Goal: Information Seeking & Learning: Check status

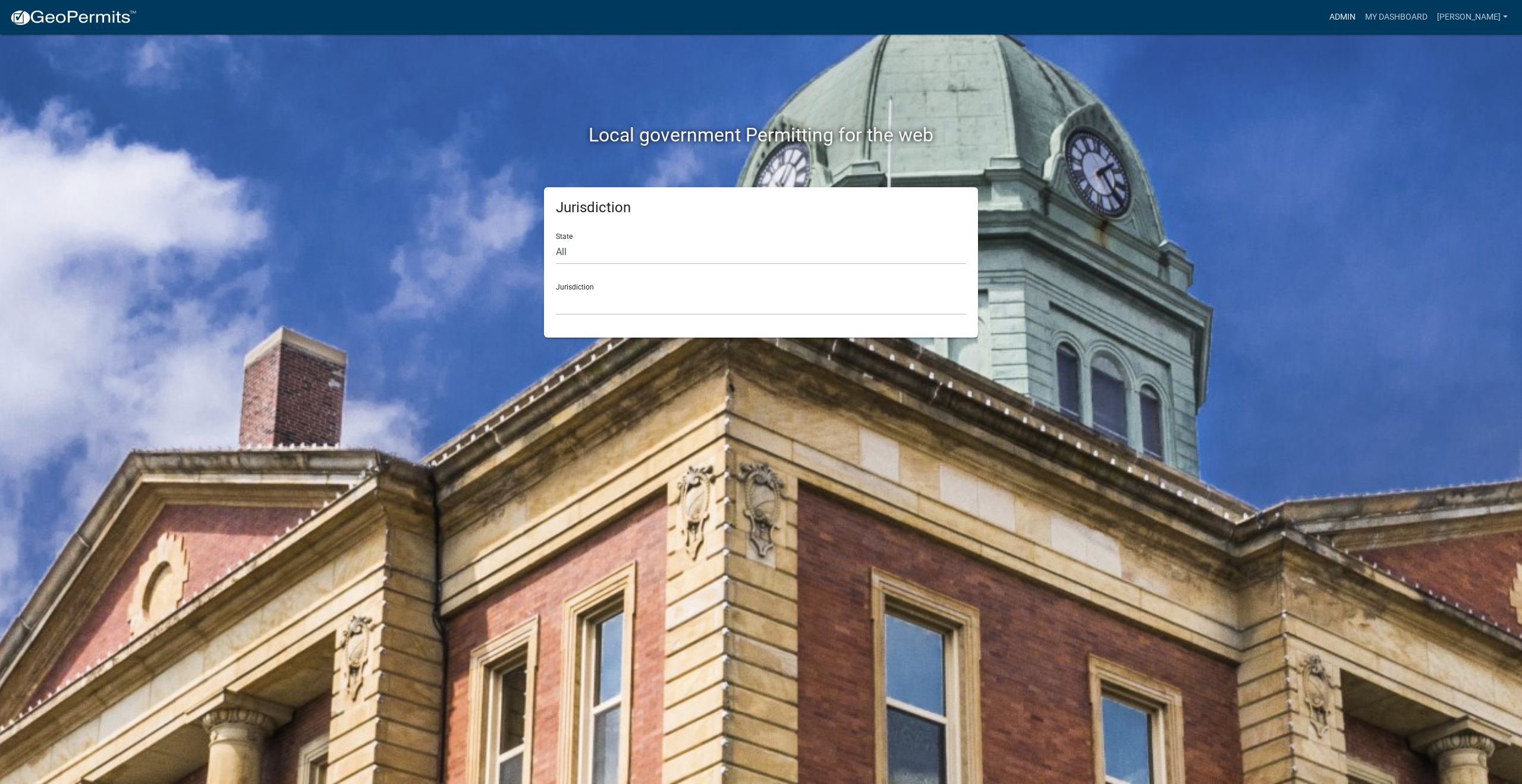
click at [1356, 16] on link "Admin" at bounding box center [1342, 17] width 35 height 22
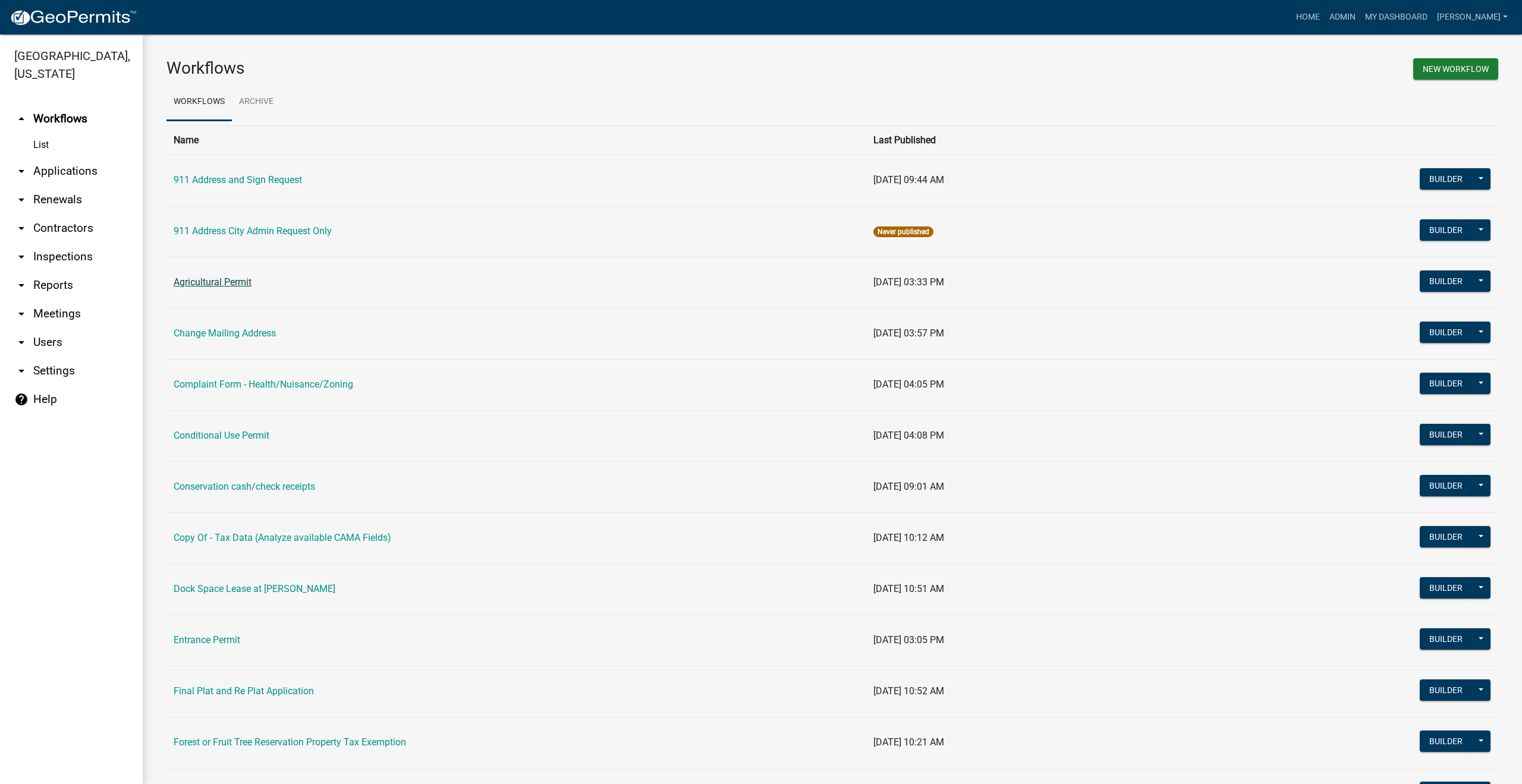
click at [230, 282] on link "Agricultural Permit" at bounding box center [212, 282] width 78 height 11
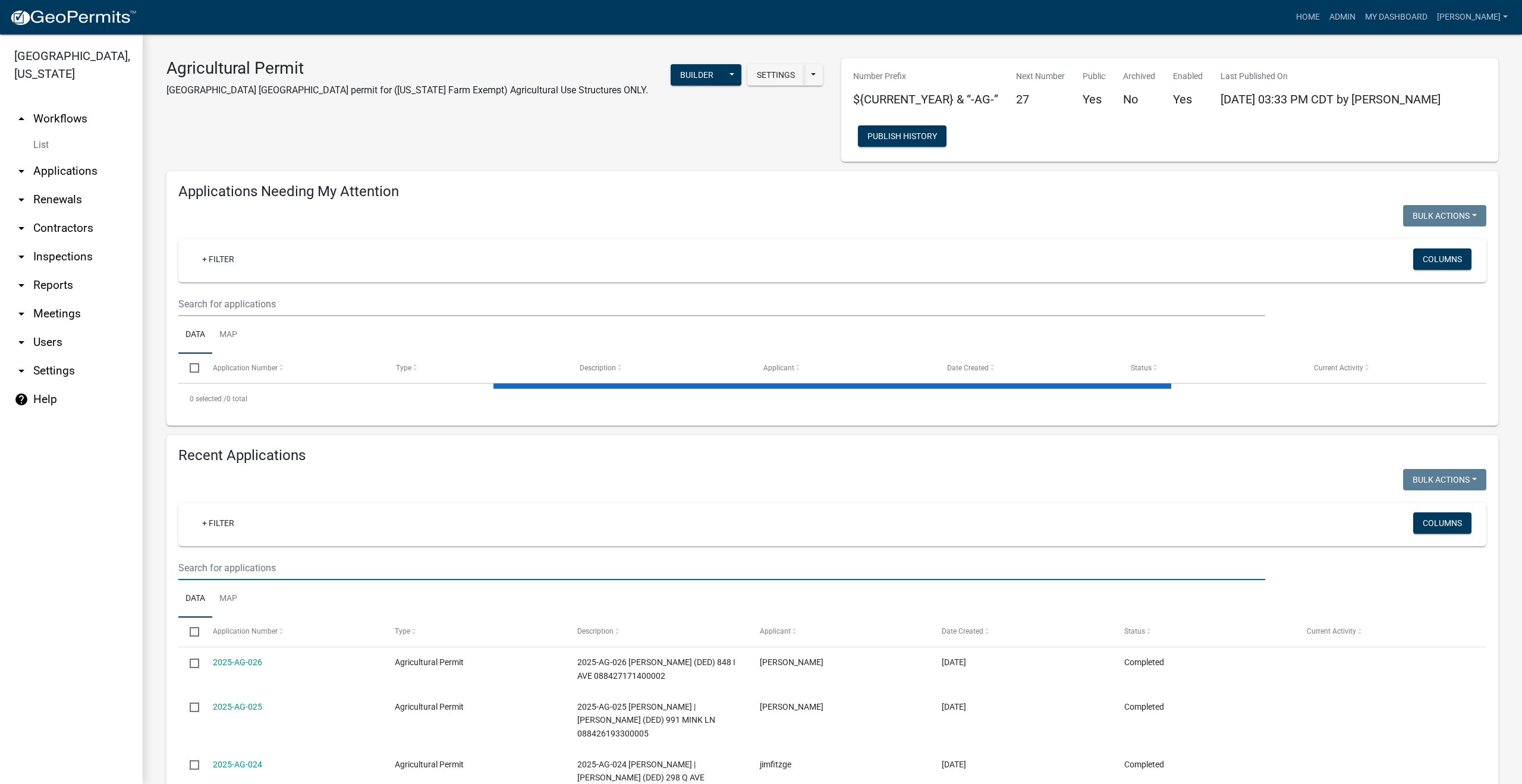
click at [224, 565] on input "text" at bounding box center [721, 567] width 1087 height 24
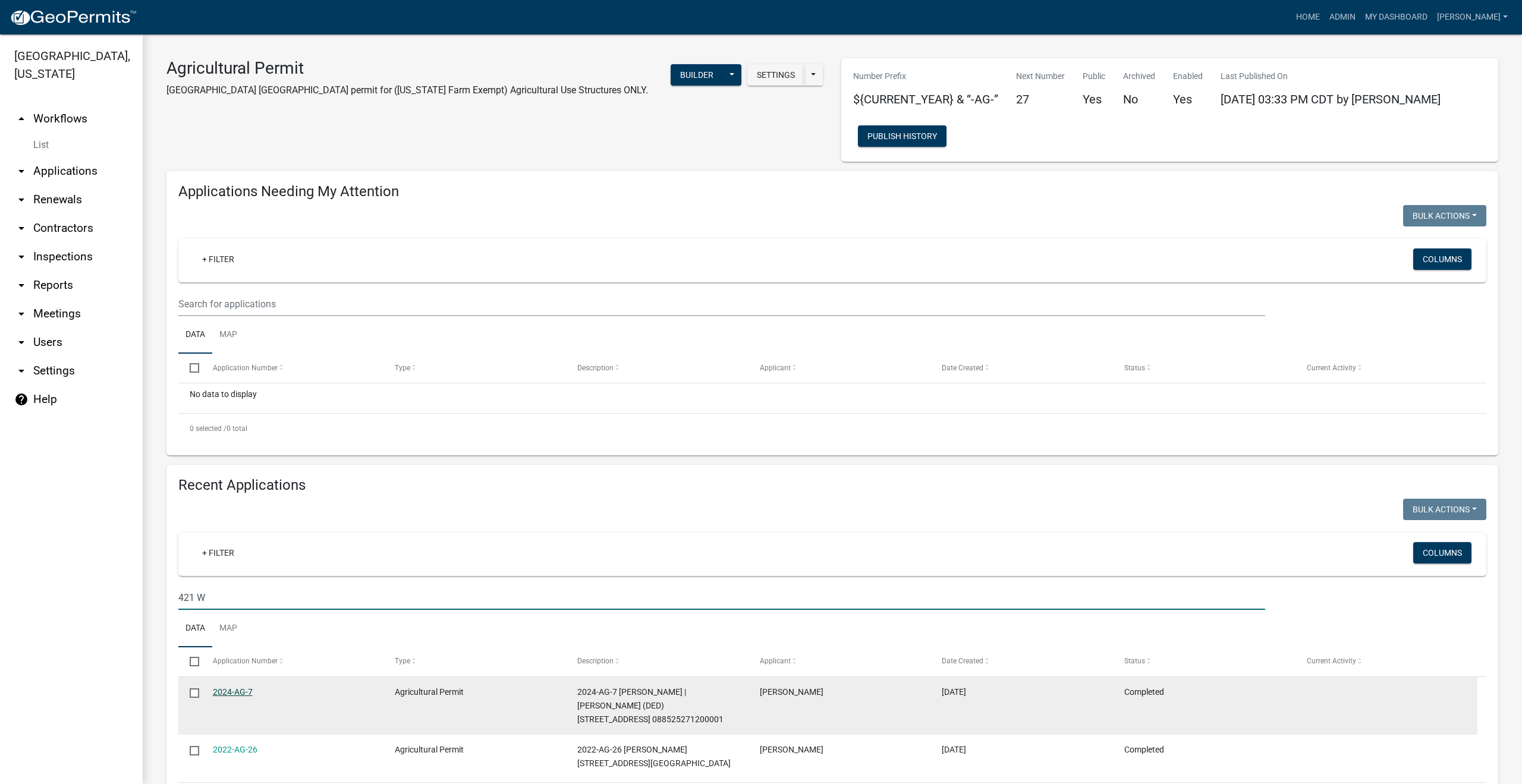
type input "421 W"
click at [228, 693] on link "2024-AG-7" at bounding box center [233, 691] width 40 height 9
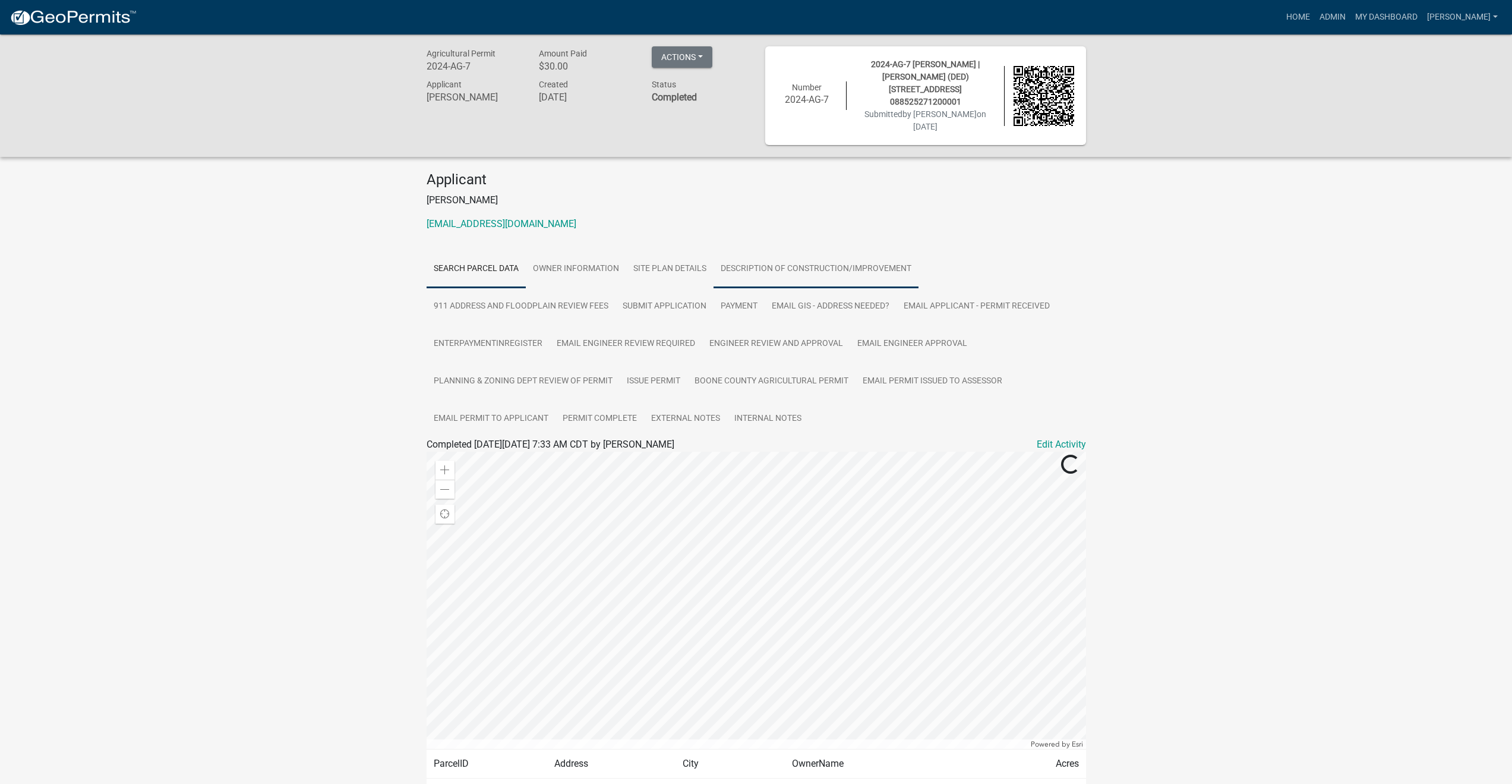
click at [791, 259] on link "Description of Construction/Improvement" at bounding box center [816, 269] width 205 height 38
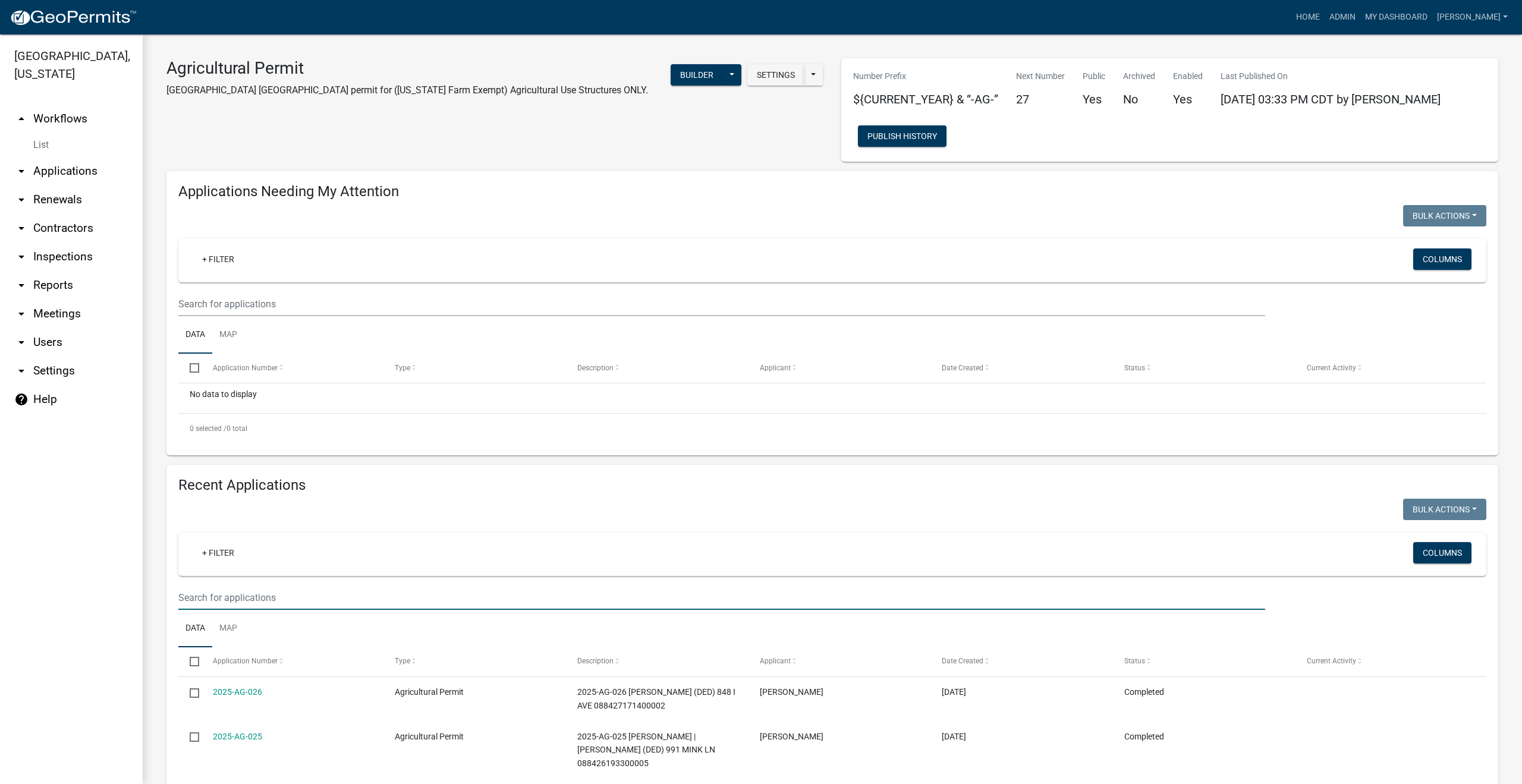
click at [244, 596] on input "text" at bounding box center [721, 597] width 1087 height 24
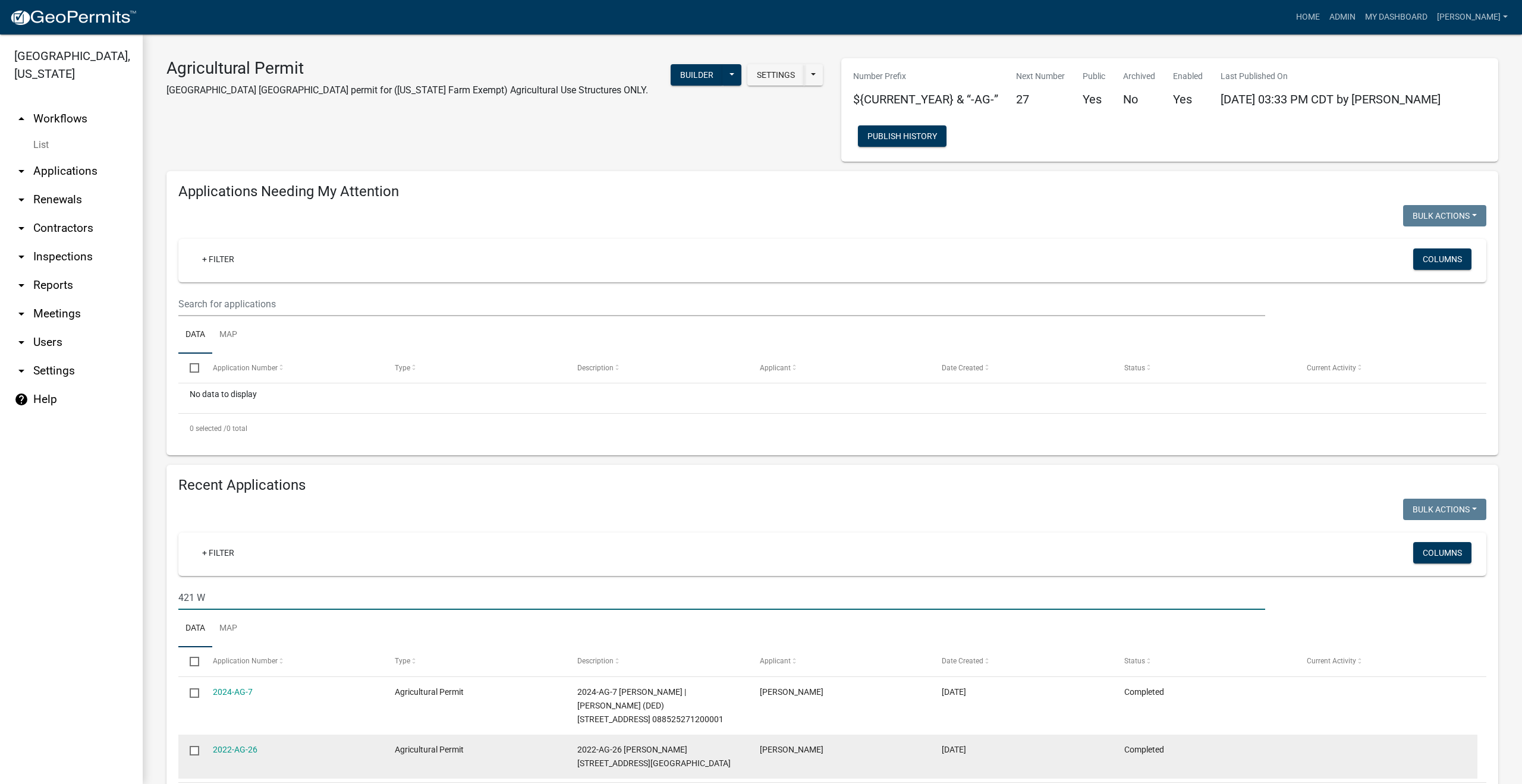
type input "421 W"
click at [196, 750] on input "checkbox" at bounding box center [194, 749] width 7 height 7
checkbox input "true"
click at [250, 750] on link "2022-AG-26" at bounding box center [235, 749] width 45 height 9
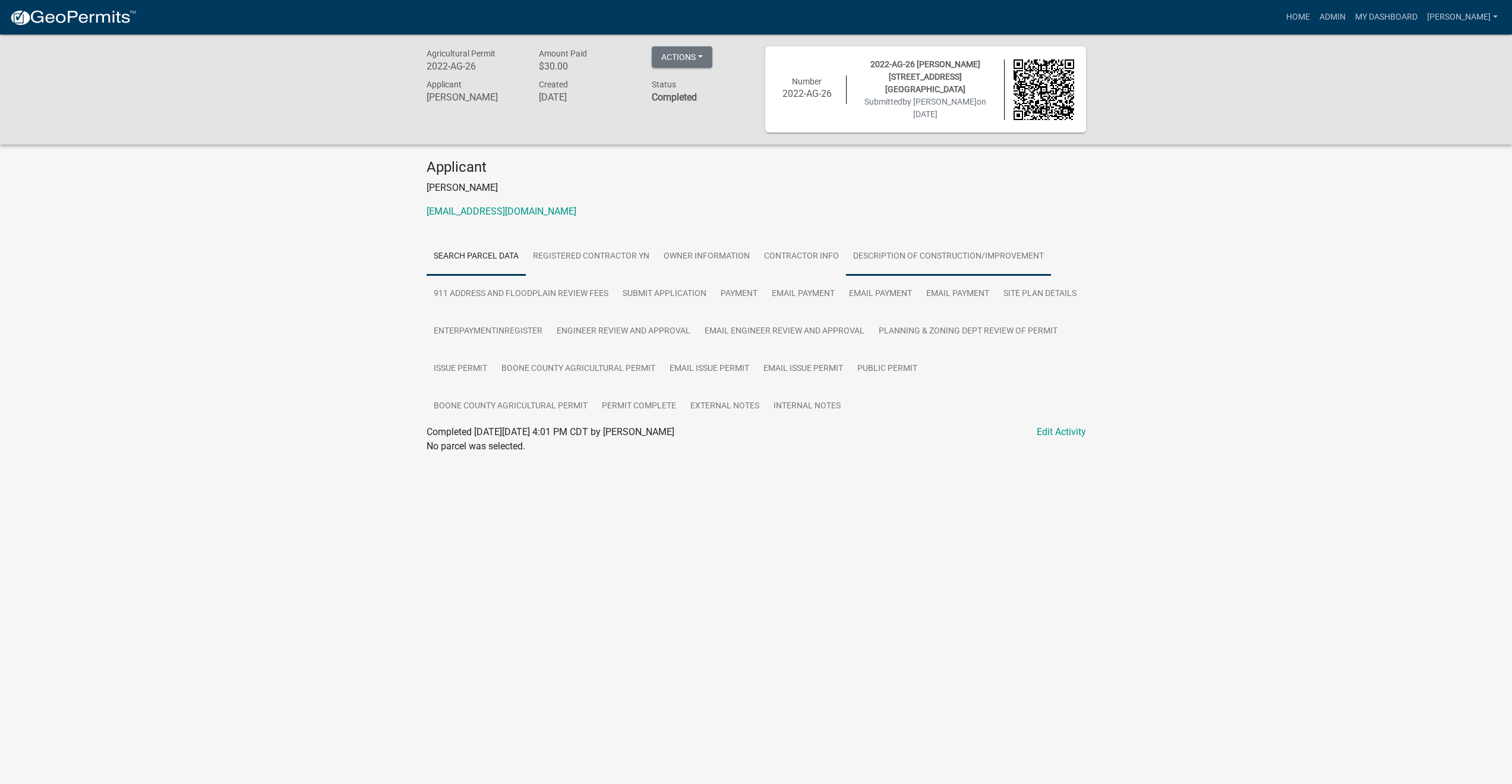
click at [906, 251] on link "Description of Construction/Improvement" at bounding box center [948, 256] width 205 height 38
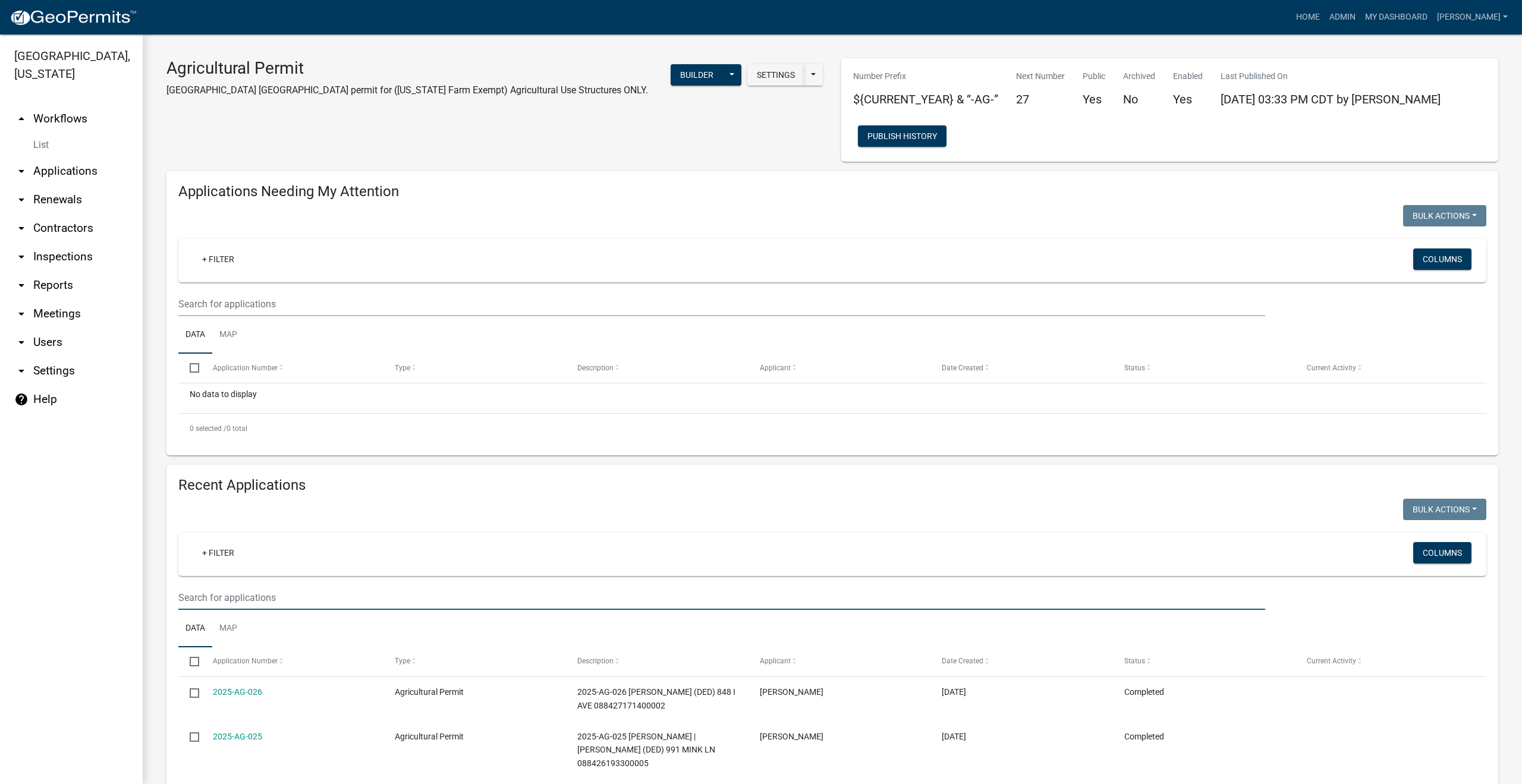
click at [220, 600] on input "text" at bounding box center [721, 597] width 1087 height 24
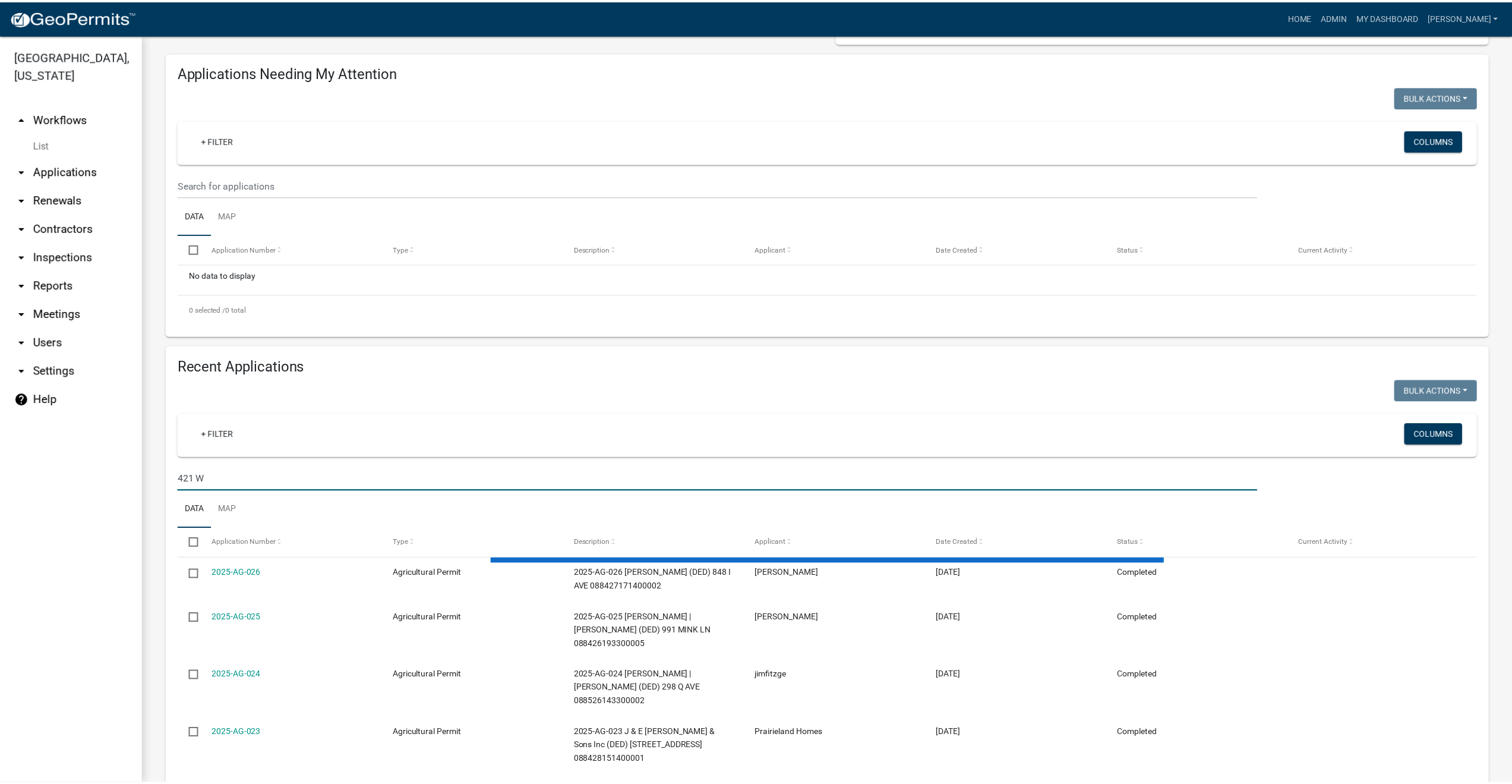
scroll to position [64, 0]
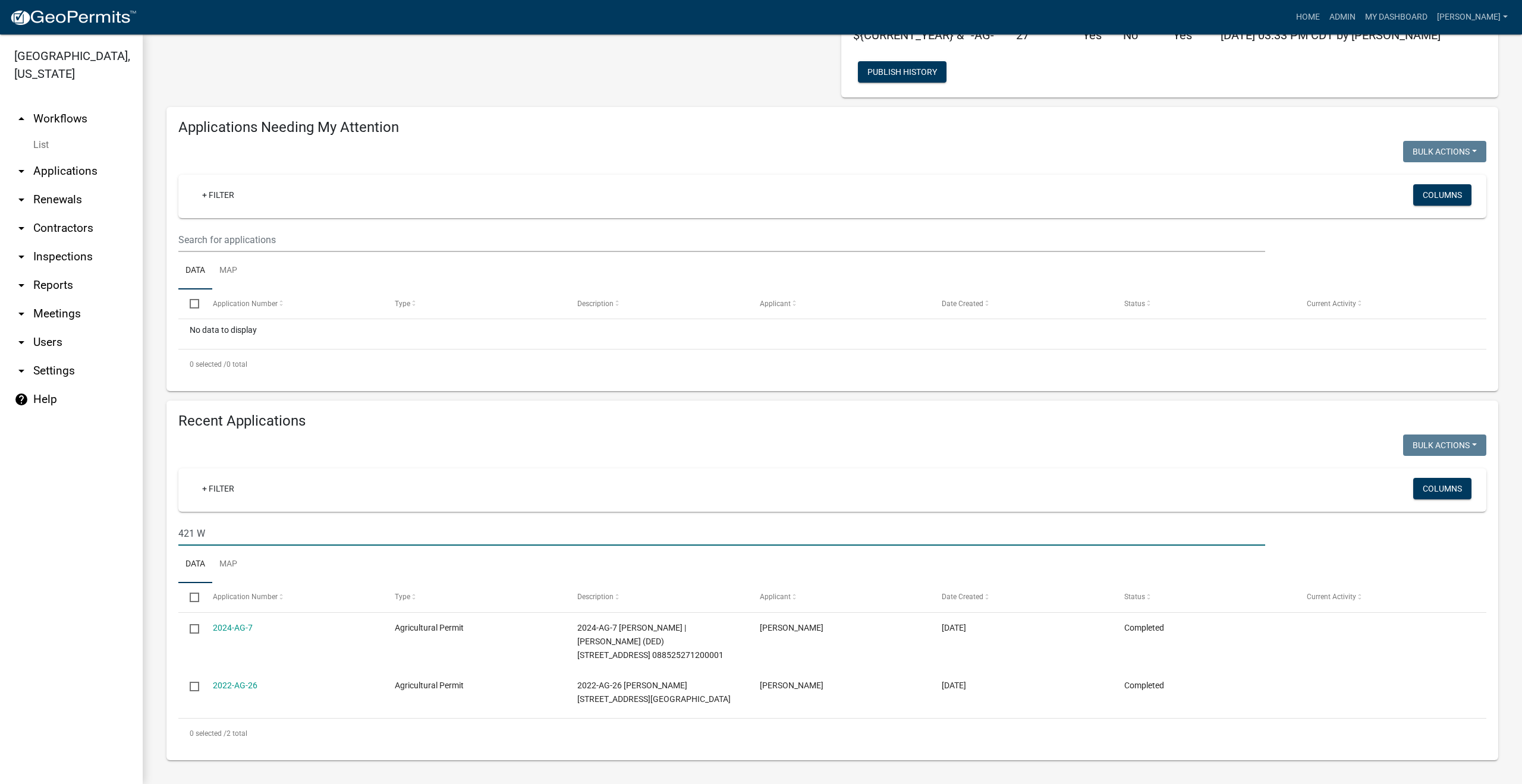
type input "421 W"
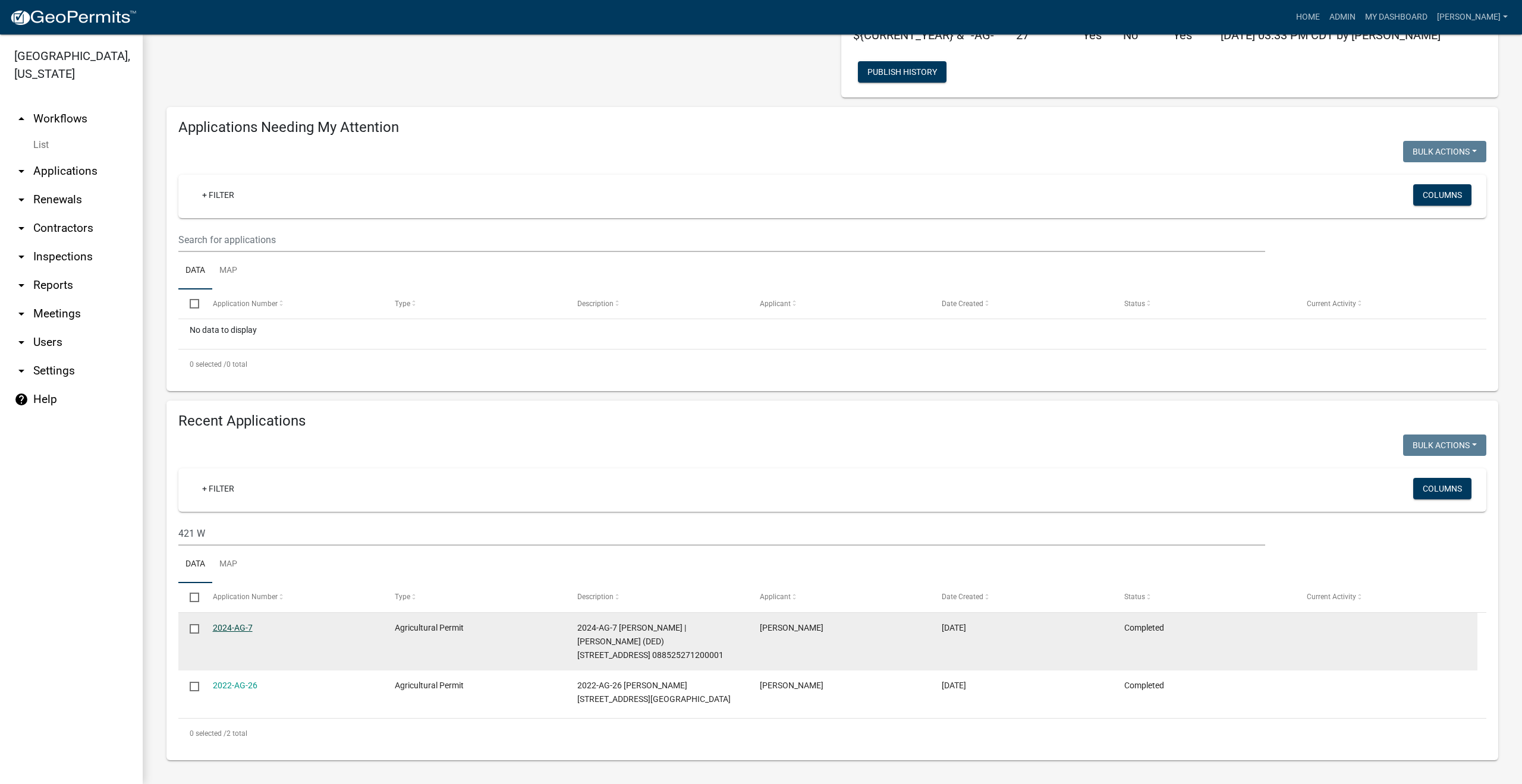
click at [213, 628] on link "2024-AG-7" at bounding box center [233, 627] width 40 height 9
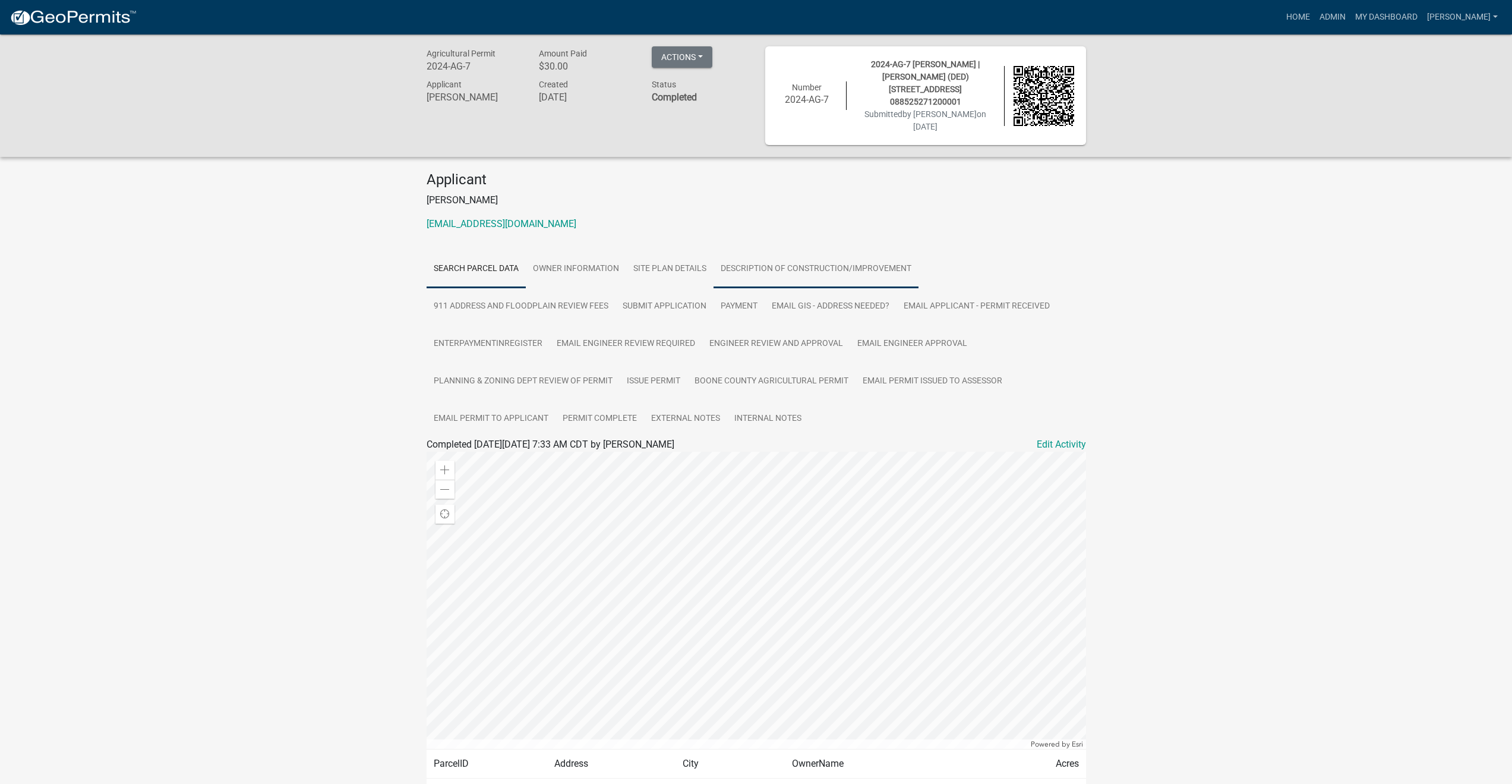
click at [768, 256] on link "Description of Construction/Improvement" at bounding box center [816, 269] width 205 height 38
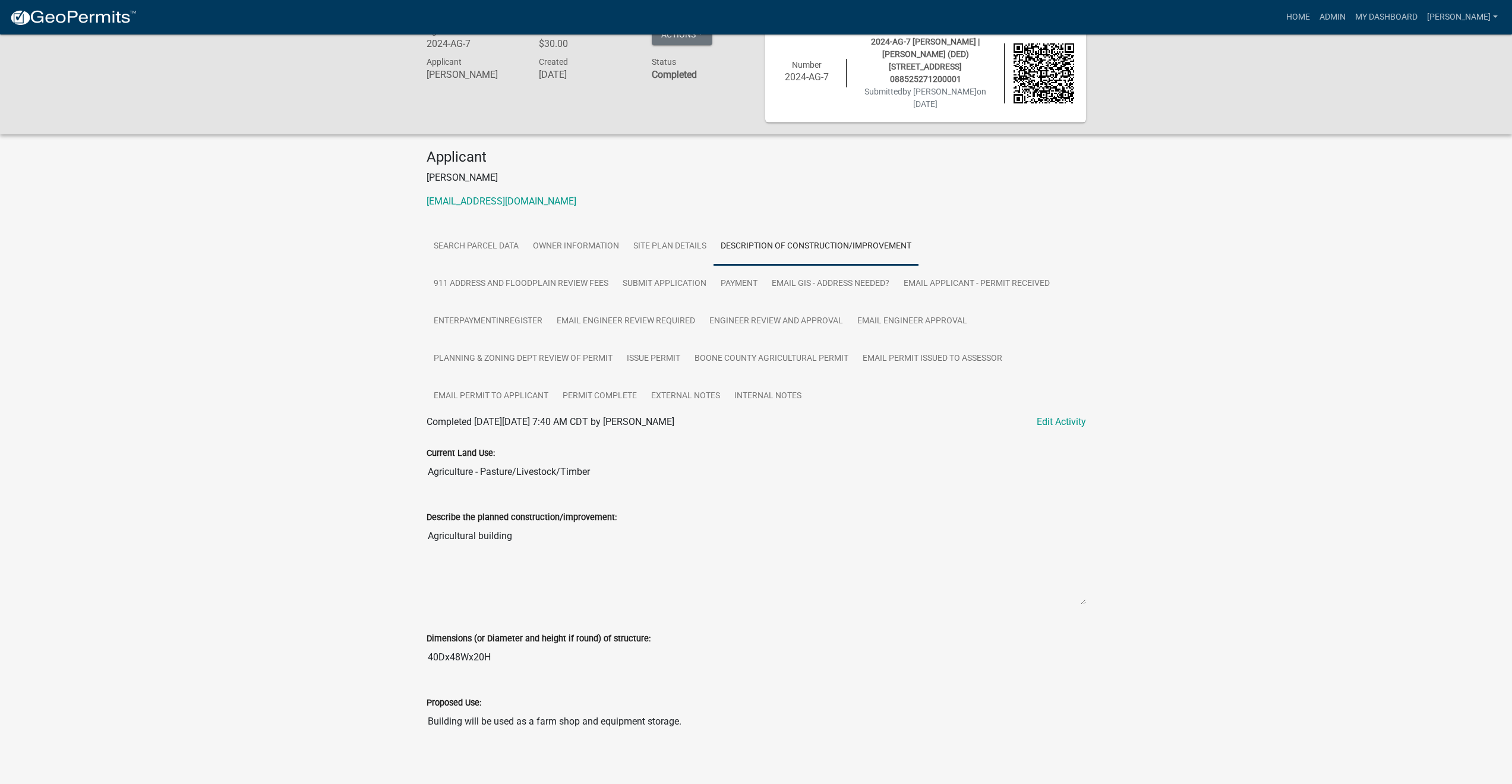
scroll to position [34, 0]
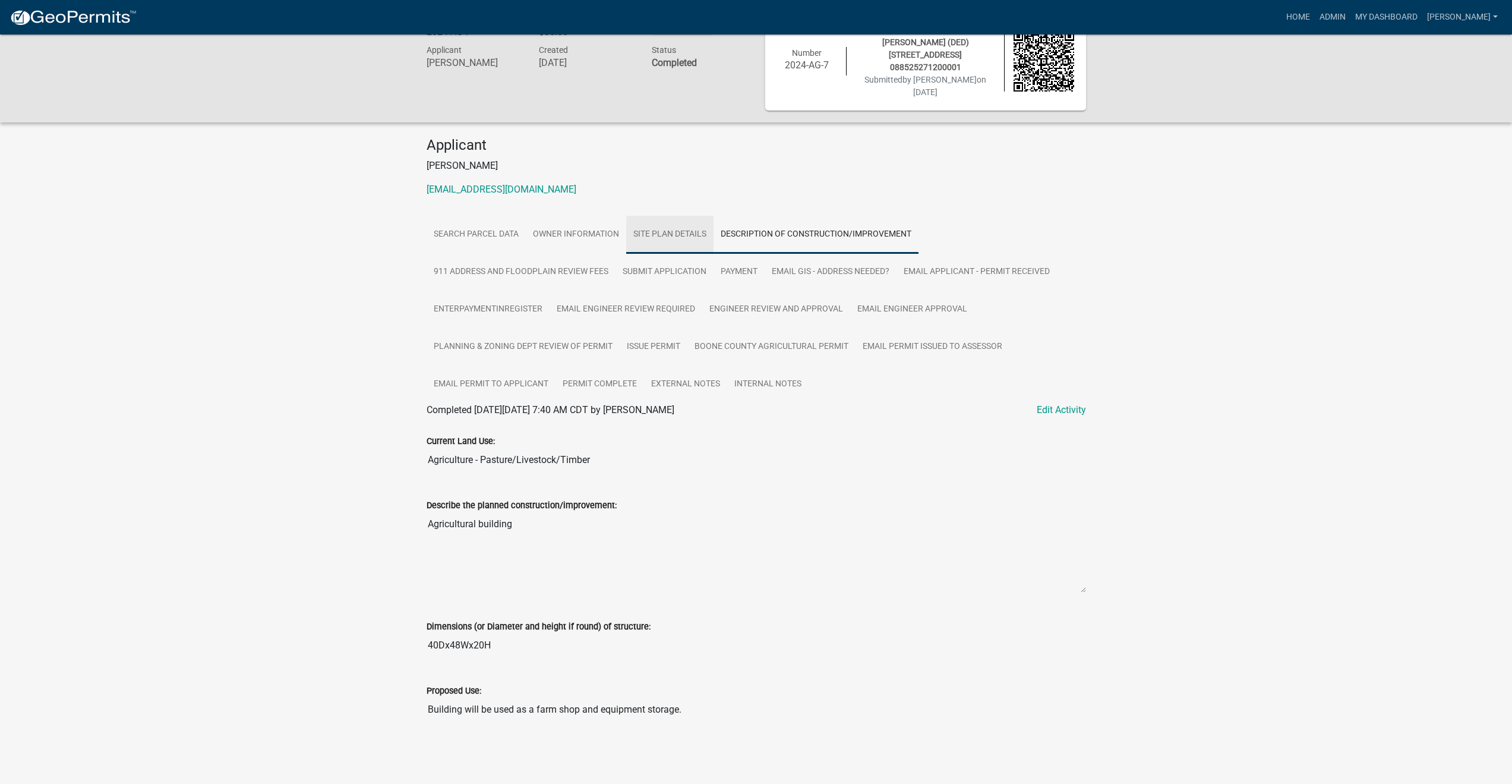
click at [668, 219] on link "Site Plan Details" at bounding box center [670, 235] width 87 height 38
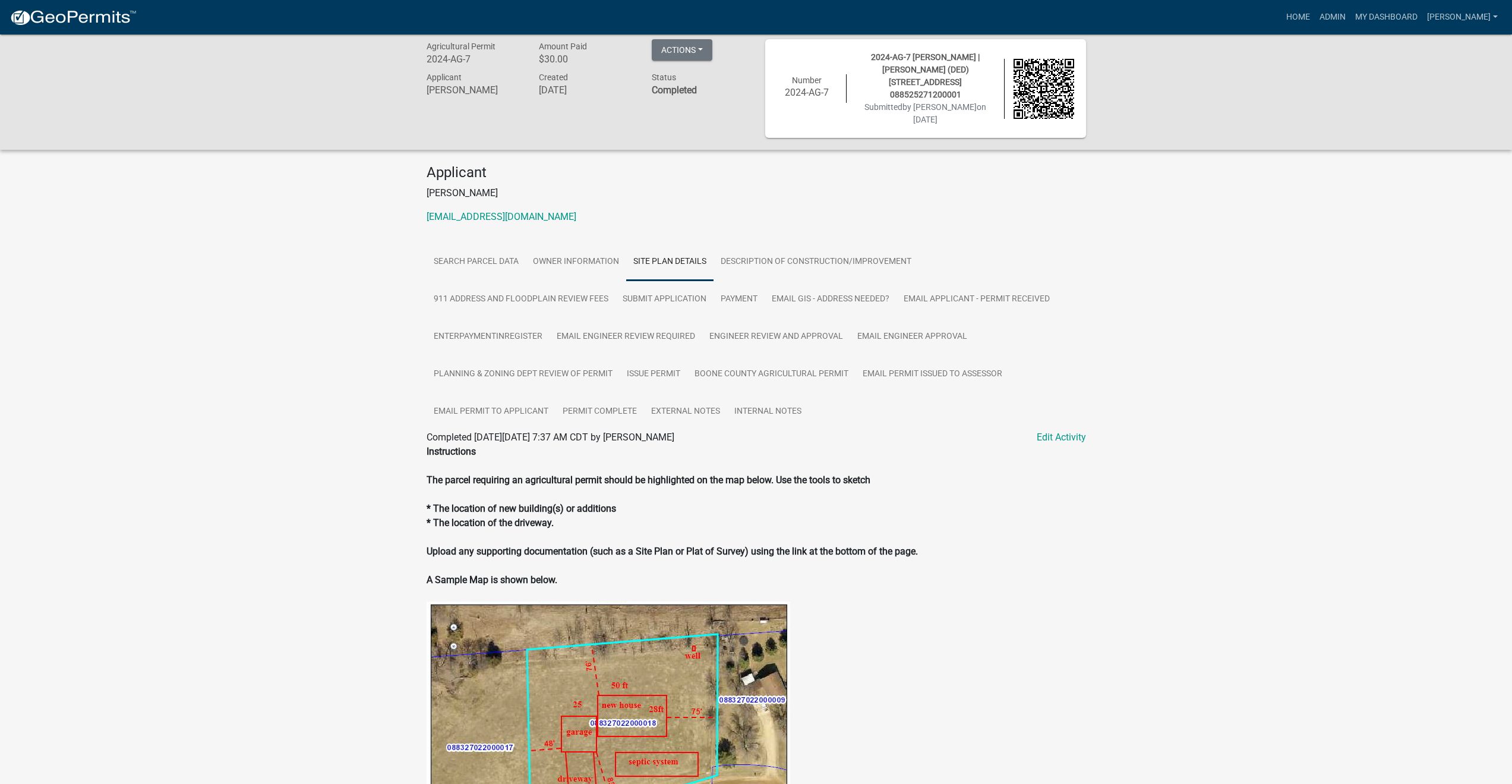
scroll to position [0, 0]
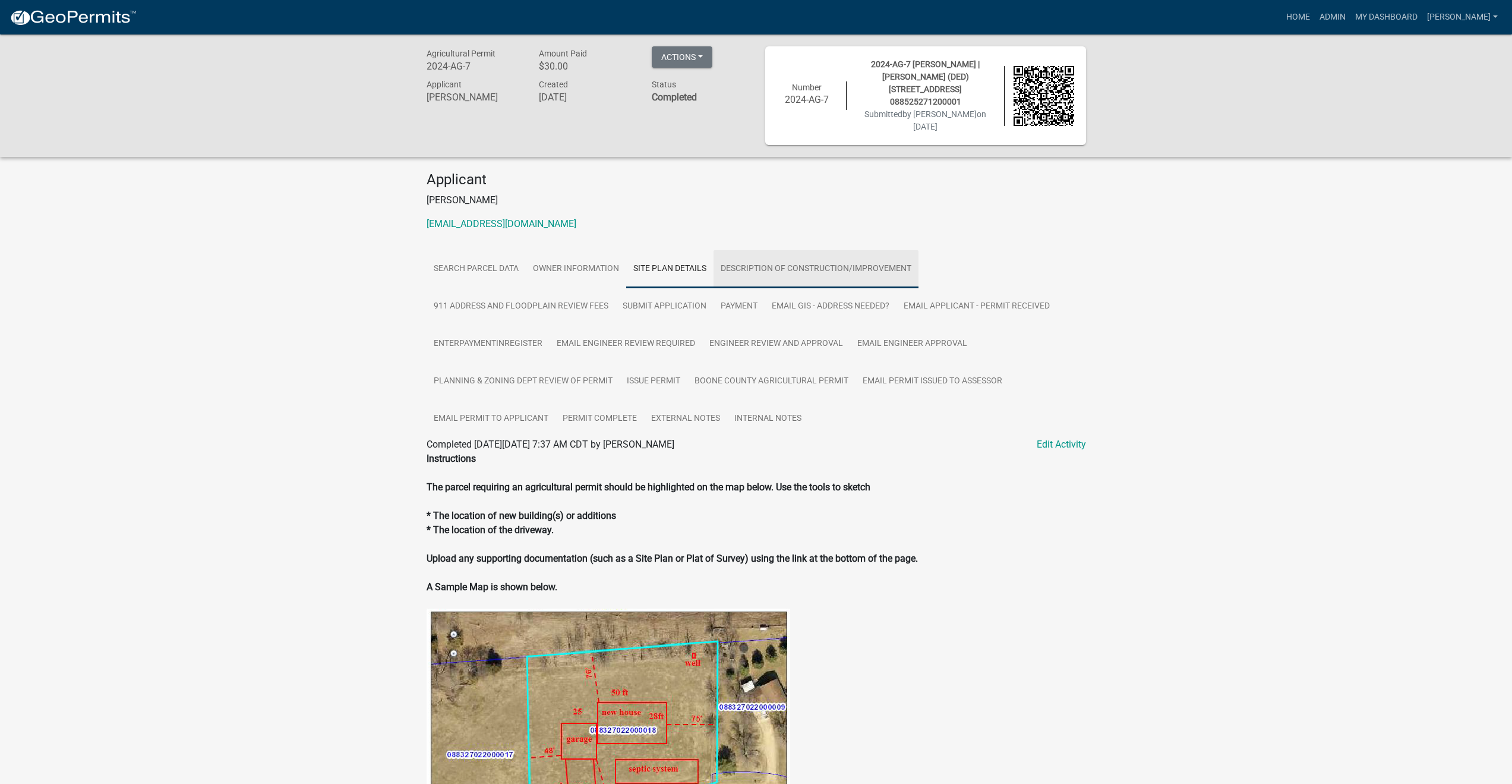
click at [803, 256] on link "Description of Construction/Improvement" at bounding box center [816, 269] width 205 height 38
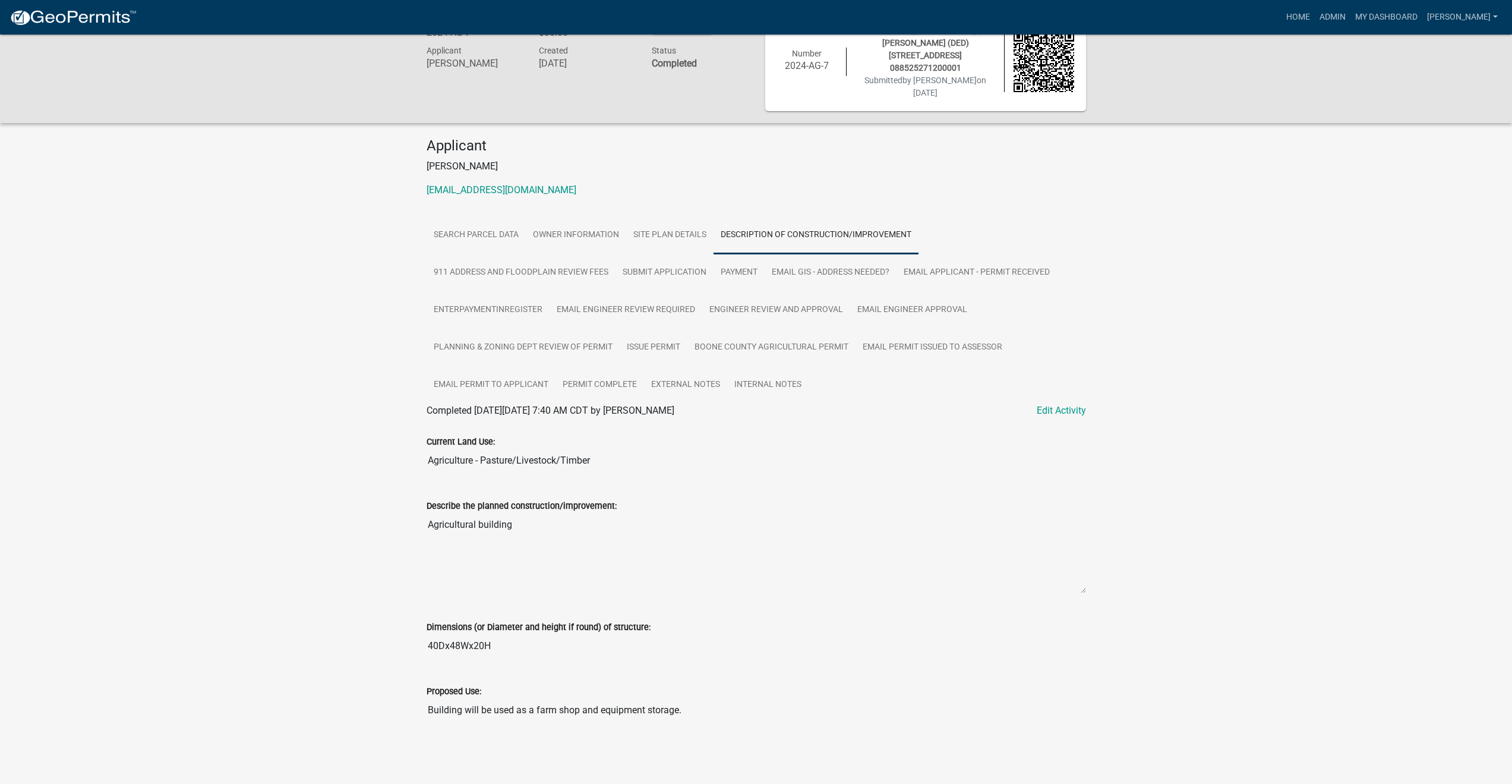
scroll to position [34, 0]
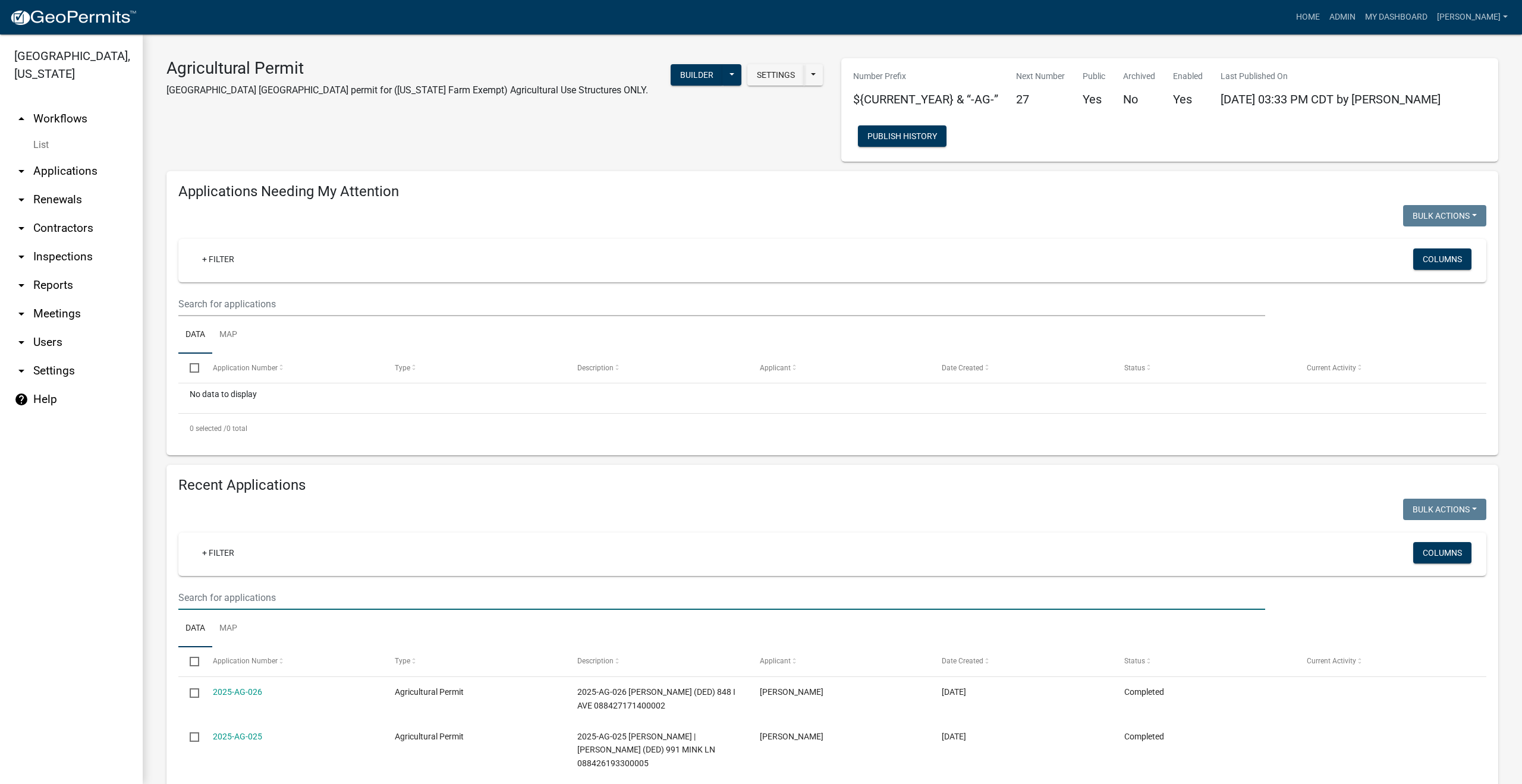
click at [216, 597] on input "text" at bounding box center [721, 597] width 1087 height 24
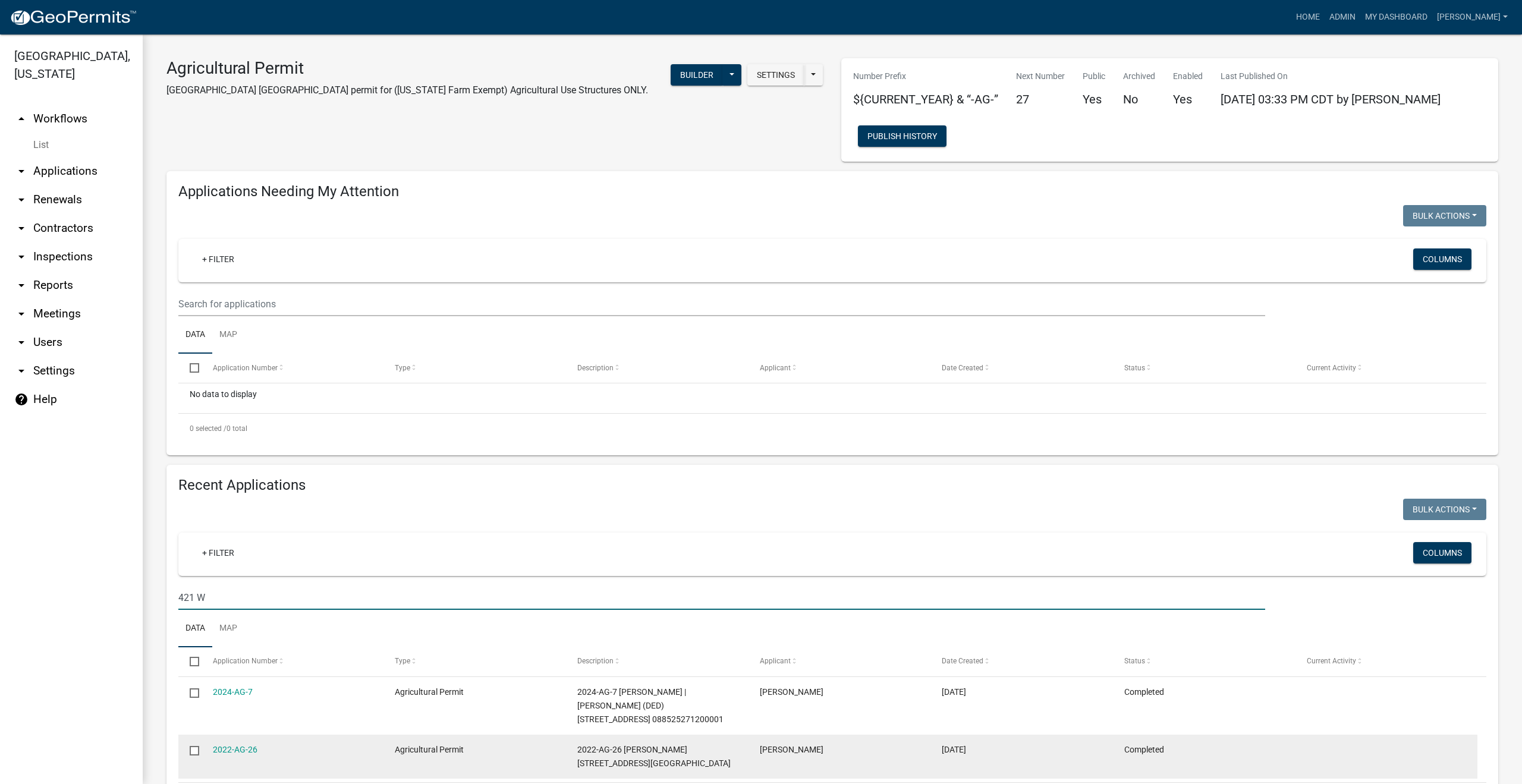
type input "421 W"
click at [195, 751] on input "checkbox" at bounding box center [194, 749] width 7 height 7
checkbox input "true"
click at [233, 752] on link "2022-AG-26" at bounding box center [235, 749] width 45 height 9
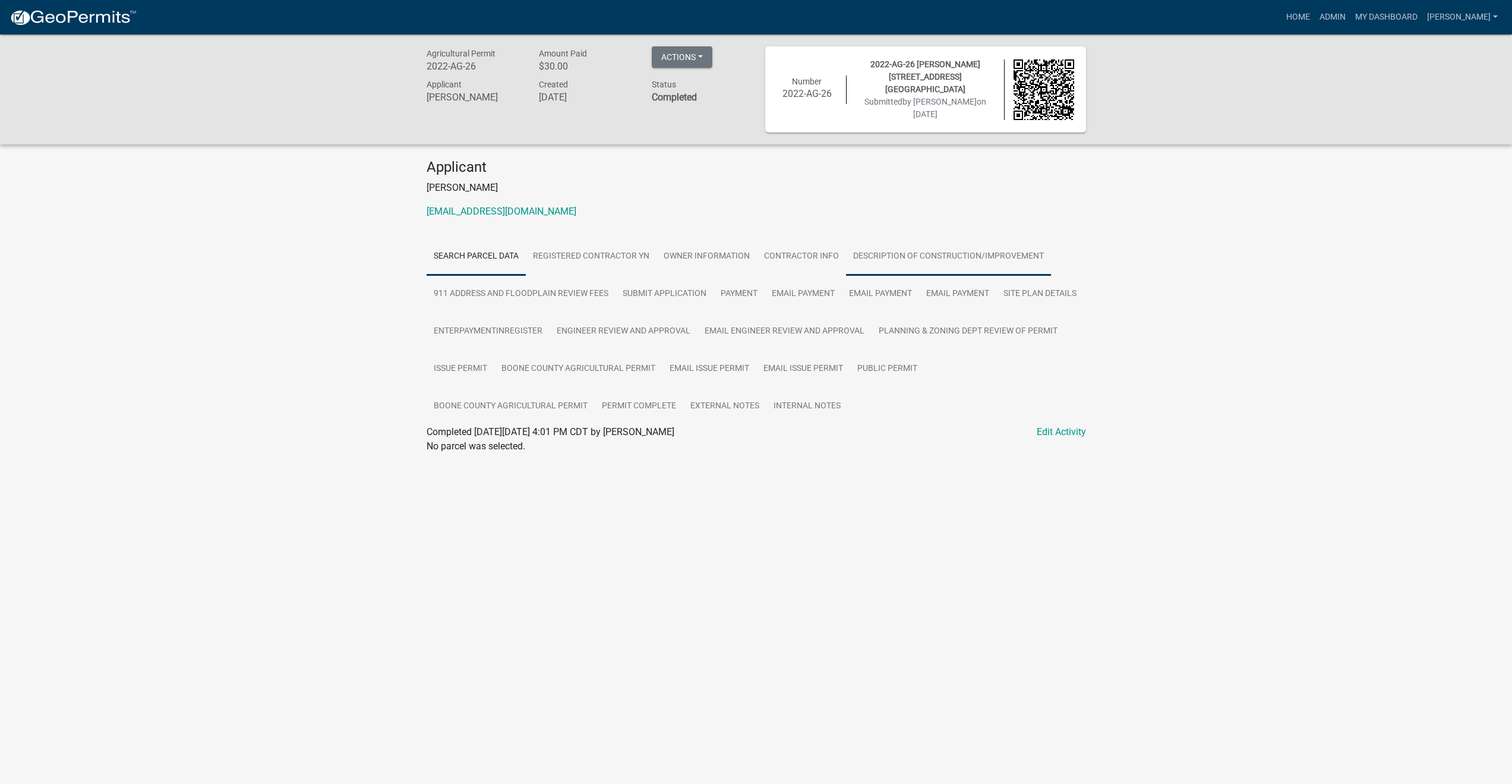
click at [879, 252] on link "Description of Construction/Improvement" at bounding box center [948, 256] width 205 height 38
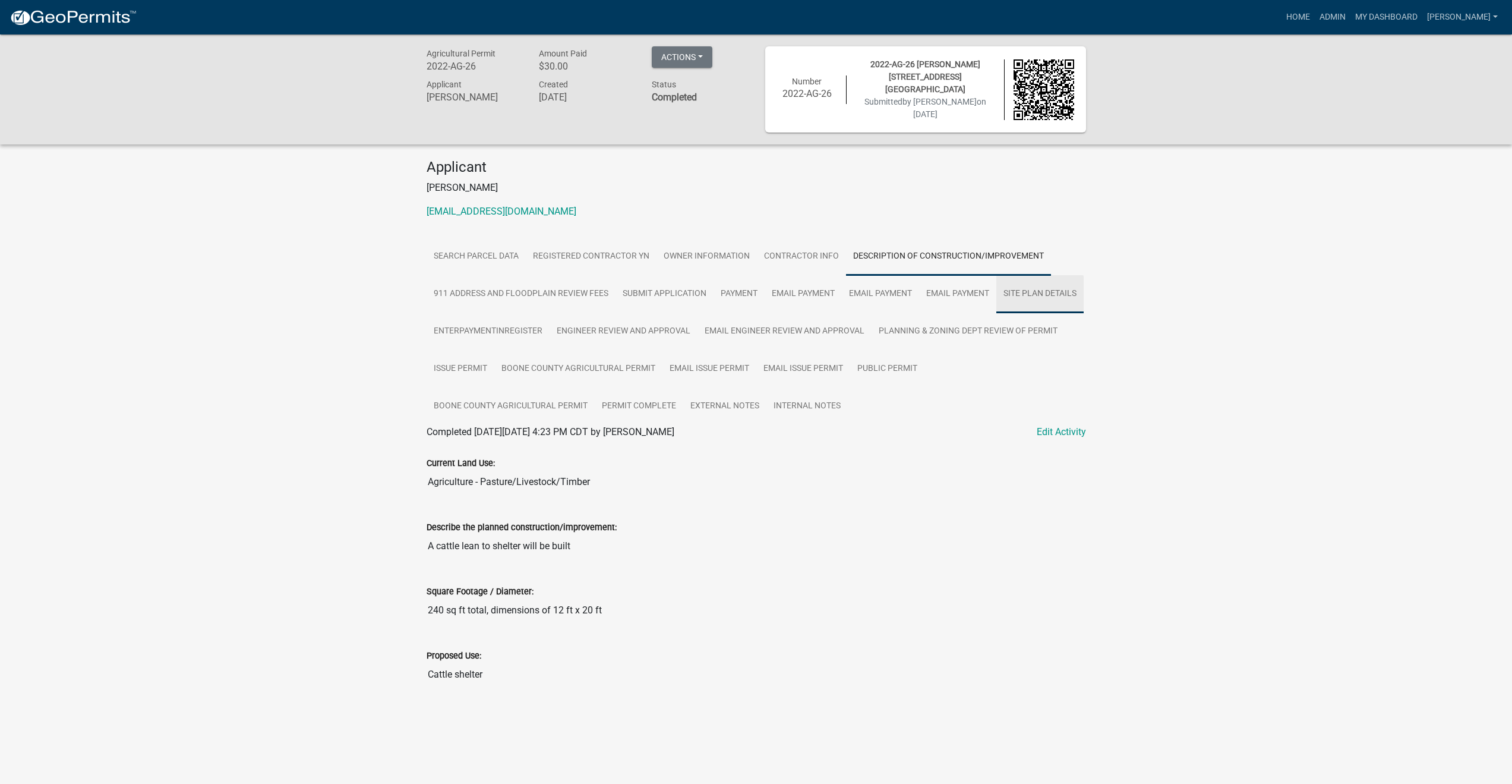
click at [996, 313] on link "Site Plan Details" at bounding box center [1040, 294] width 87 height 38
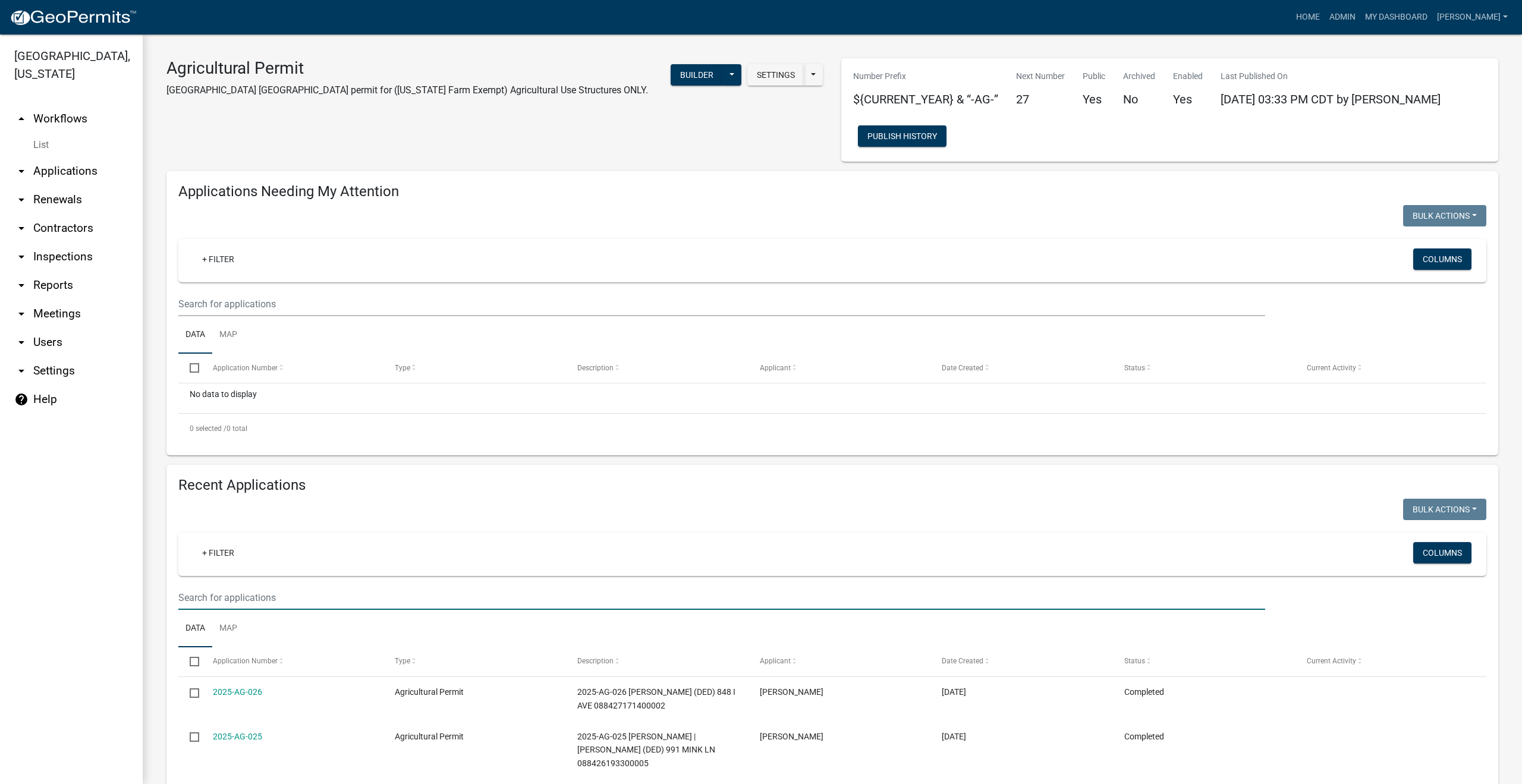
click at [235, 600] on input "text" at bounding box center [721, 597] width 1087 height 24
click at [218, 596] on input "text" at bounding box center [721, 597] width 1087 height 24
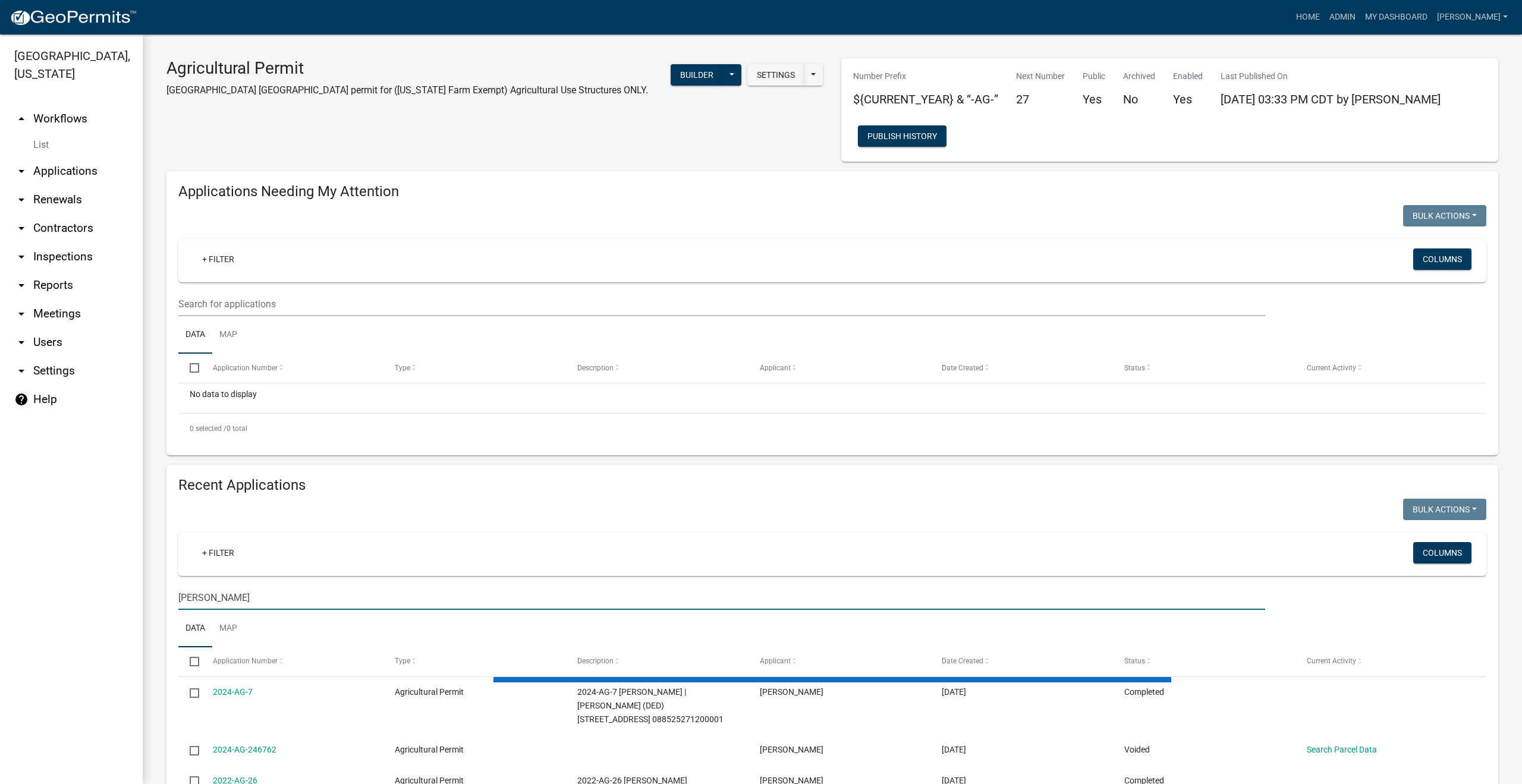
type input "[PERSON_NAME]"
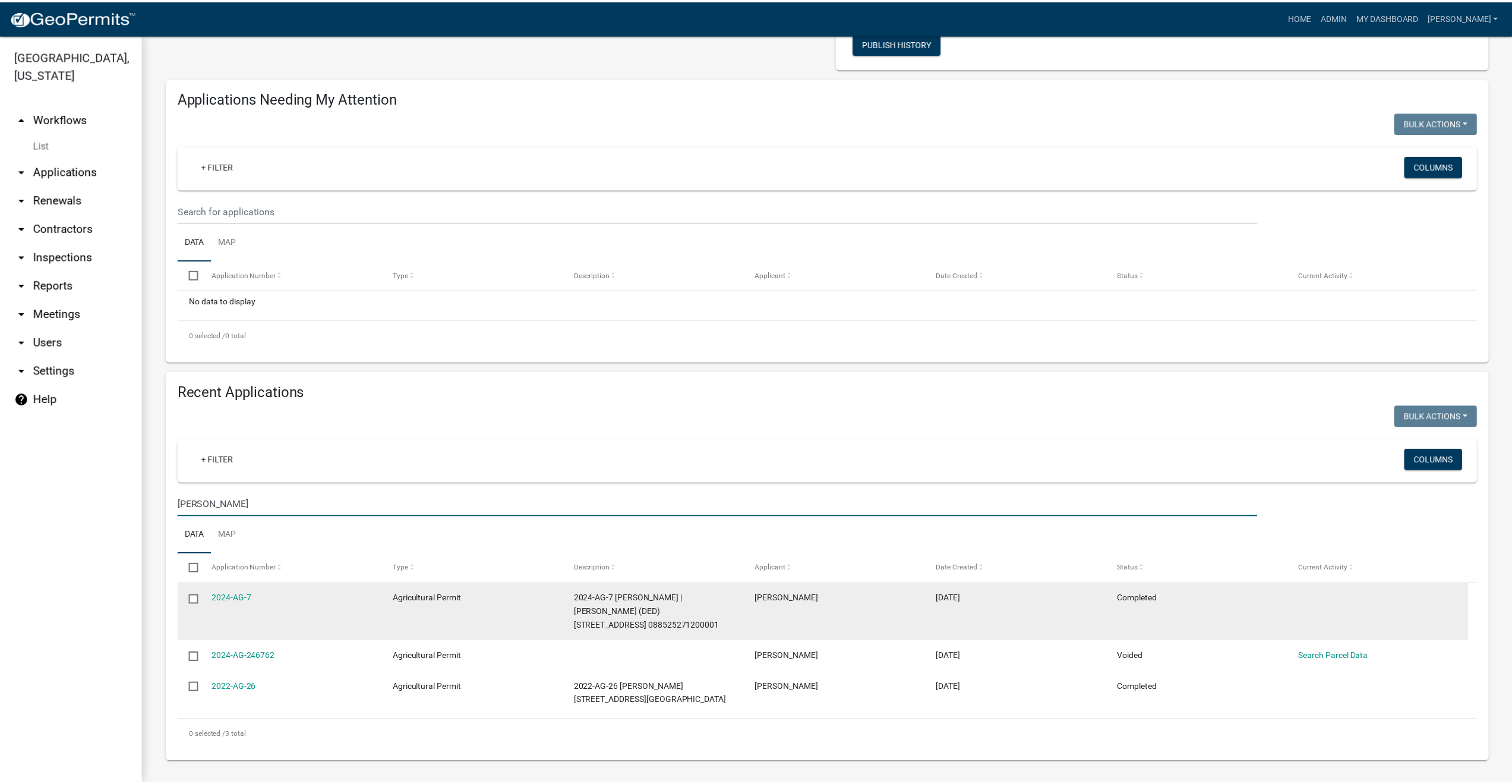
scroll to position [95, 0]
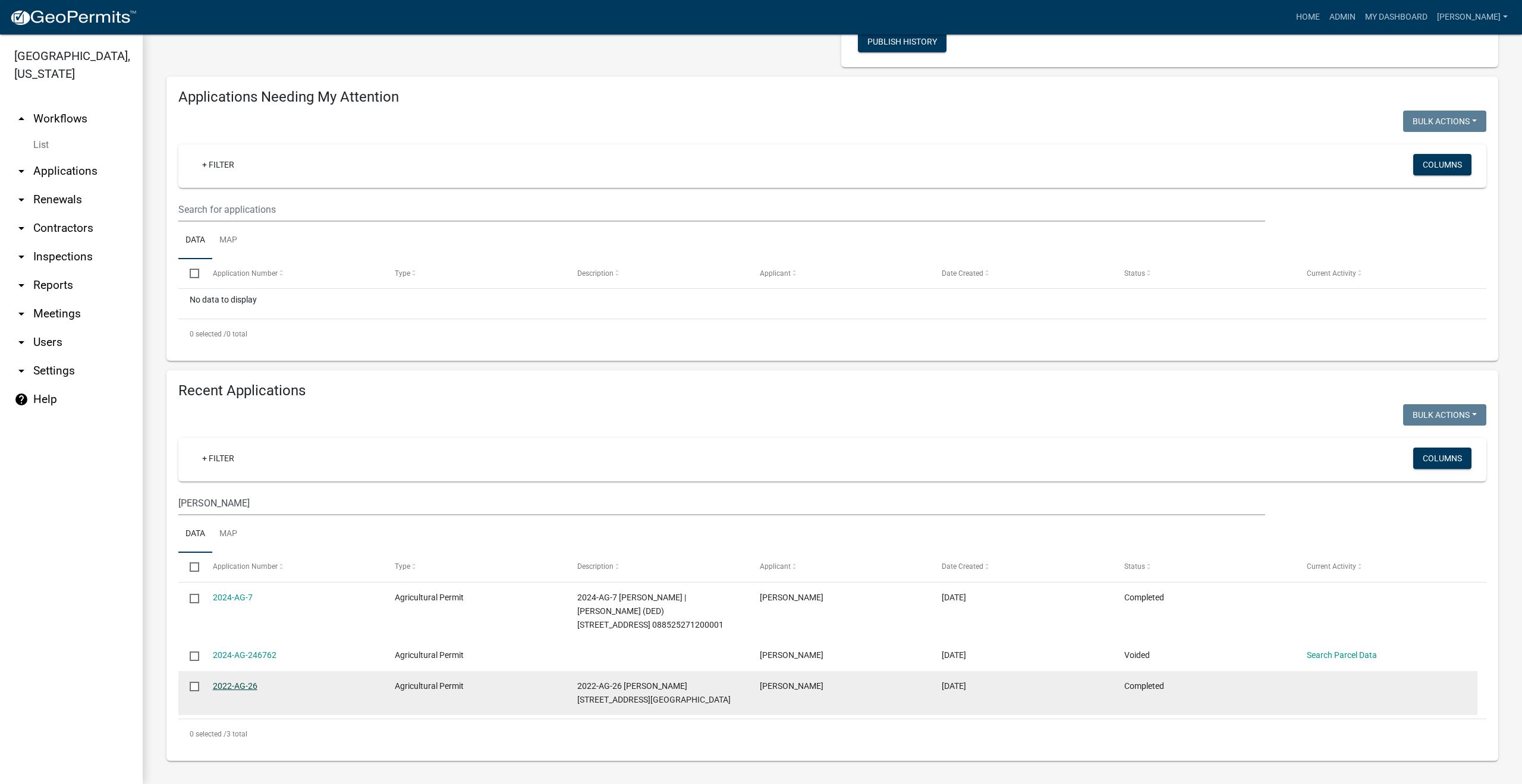
click at [231, 683] on link "2022-AG-26" at bounding box center [235, 685] width 45 height 9
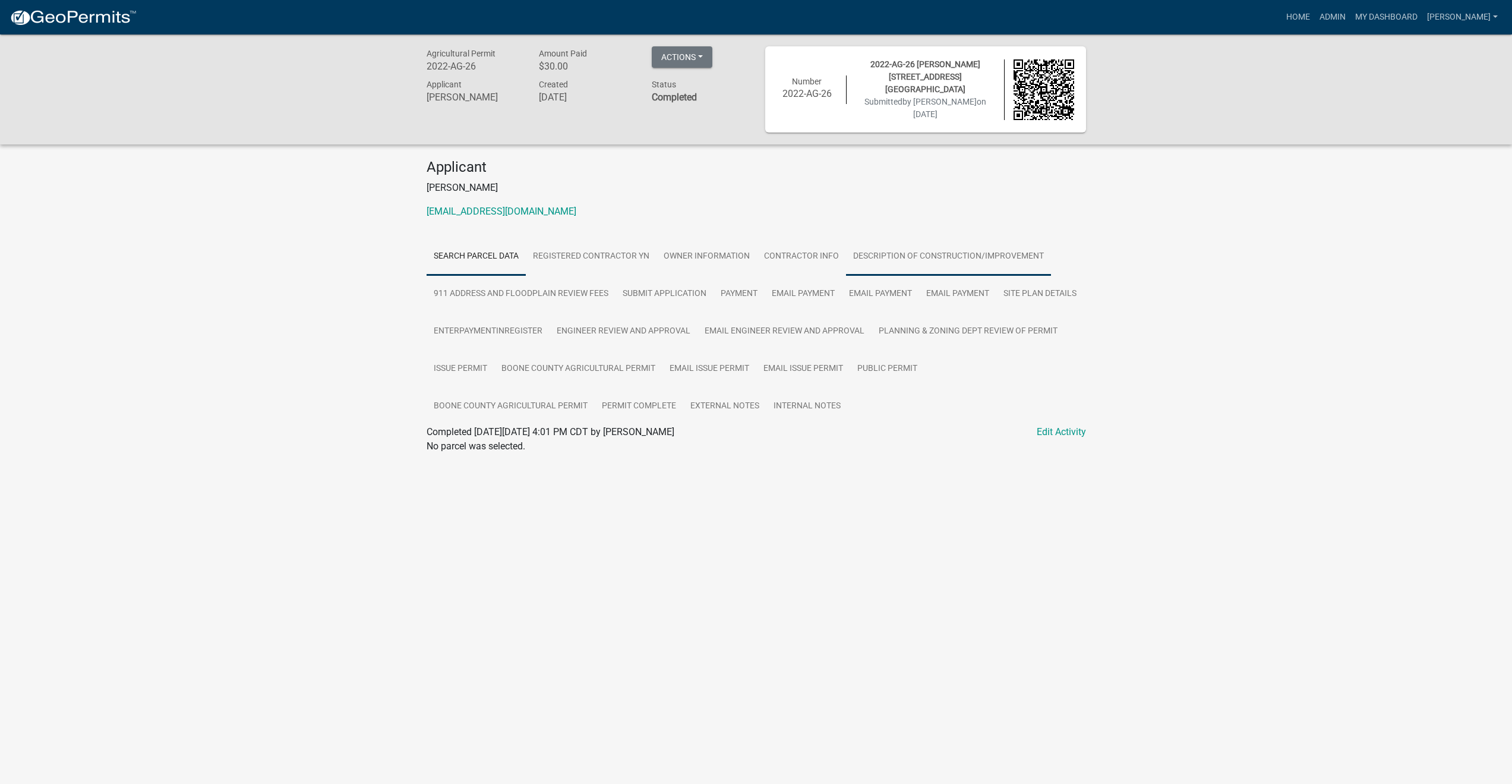
click at [890, 254] on link "Description of Construction/Improvement" at bounding box center [948, 256] width 205 height 38
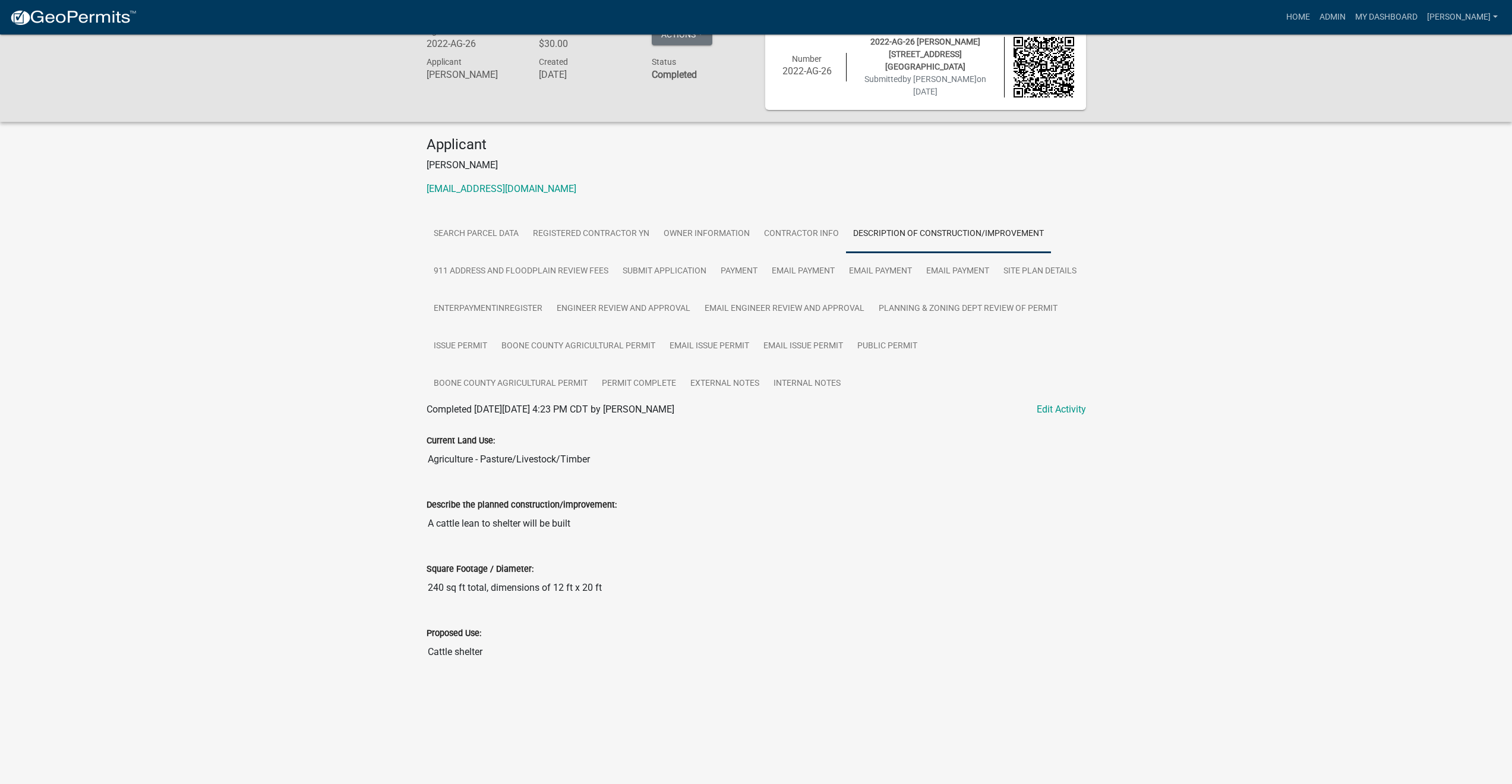
scroll to position [34, 0]
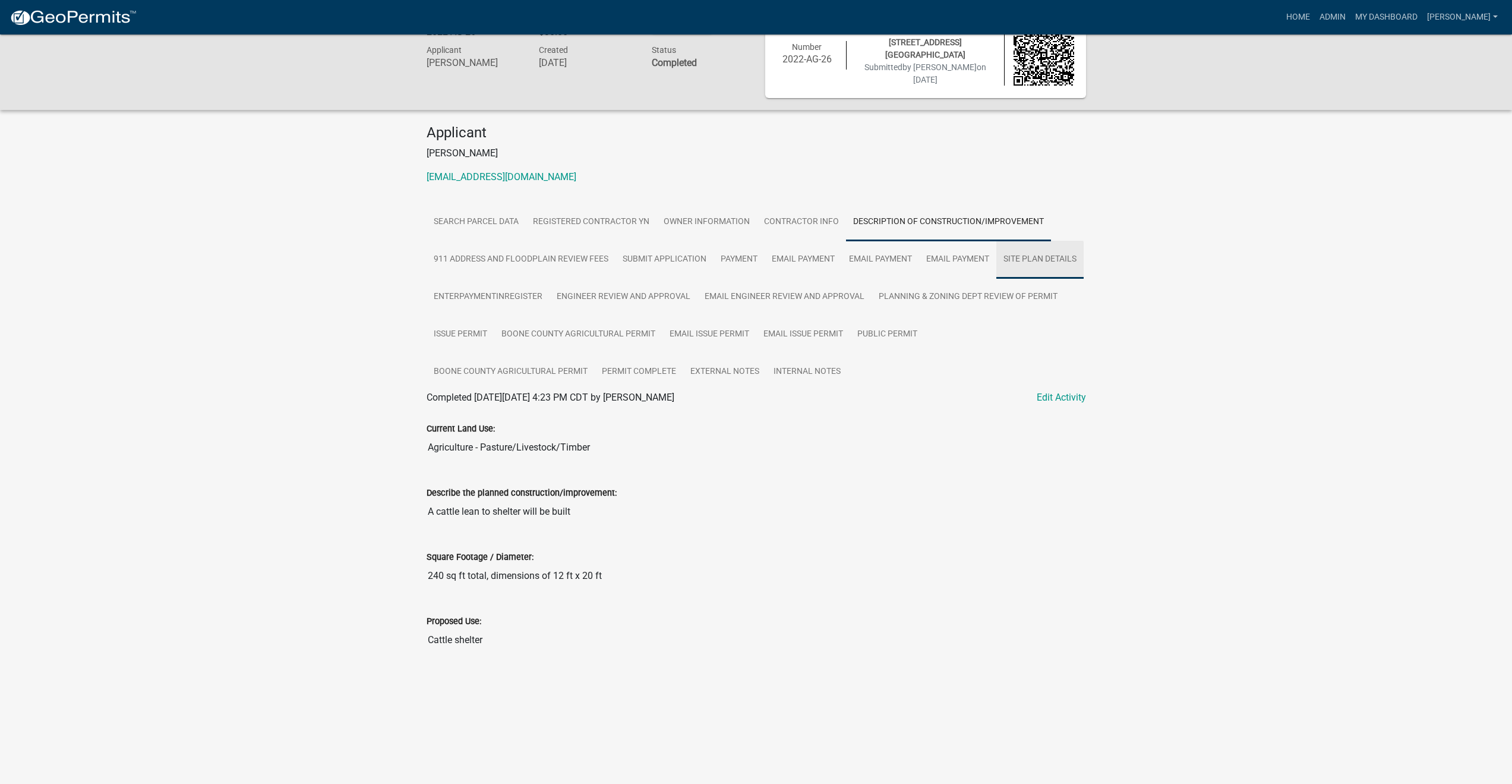
click at [996, 279] on link "Site Plan Details" at bounding box center [1040, 259] width 87 height 38
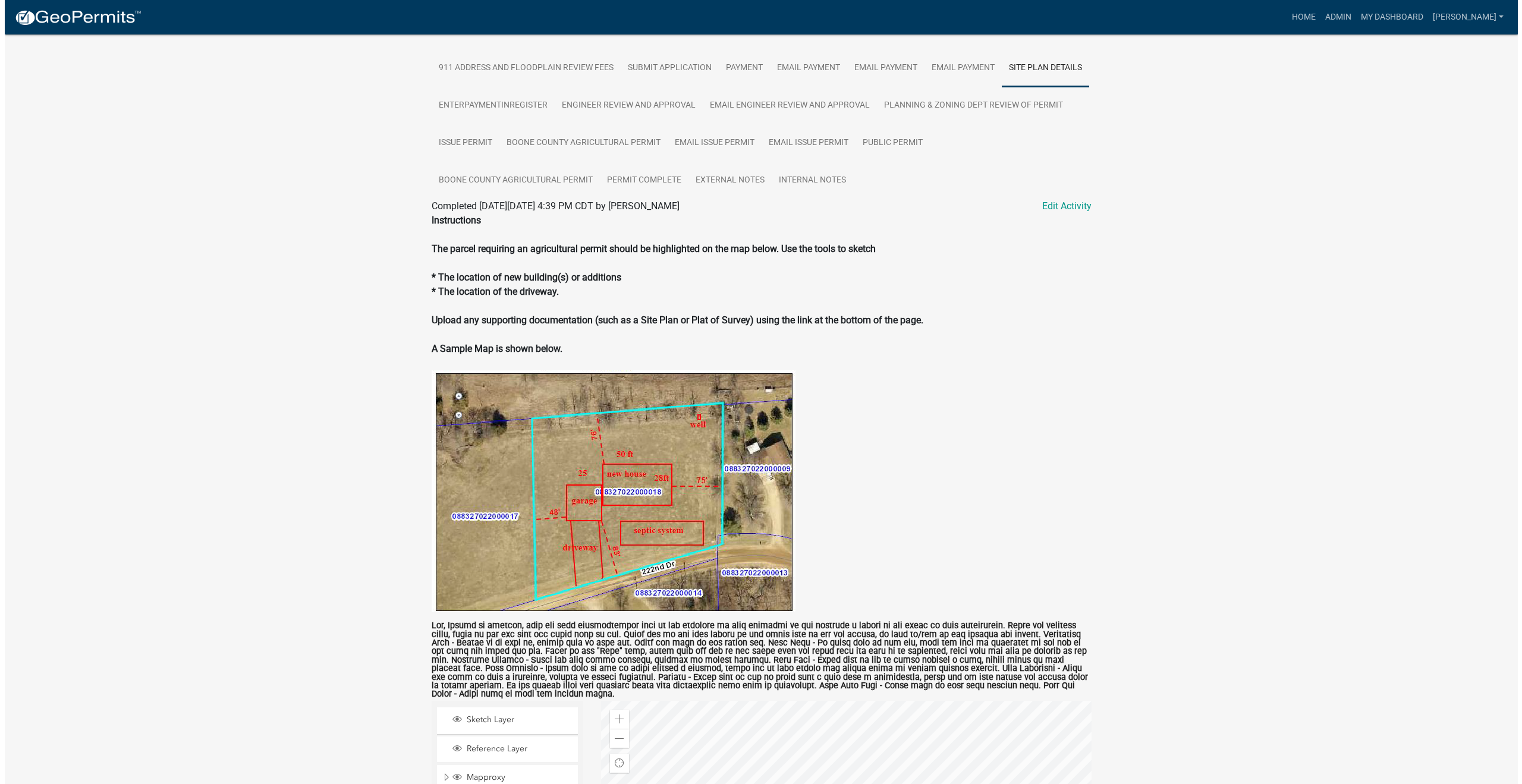
scroll to position [0, 0]
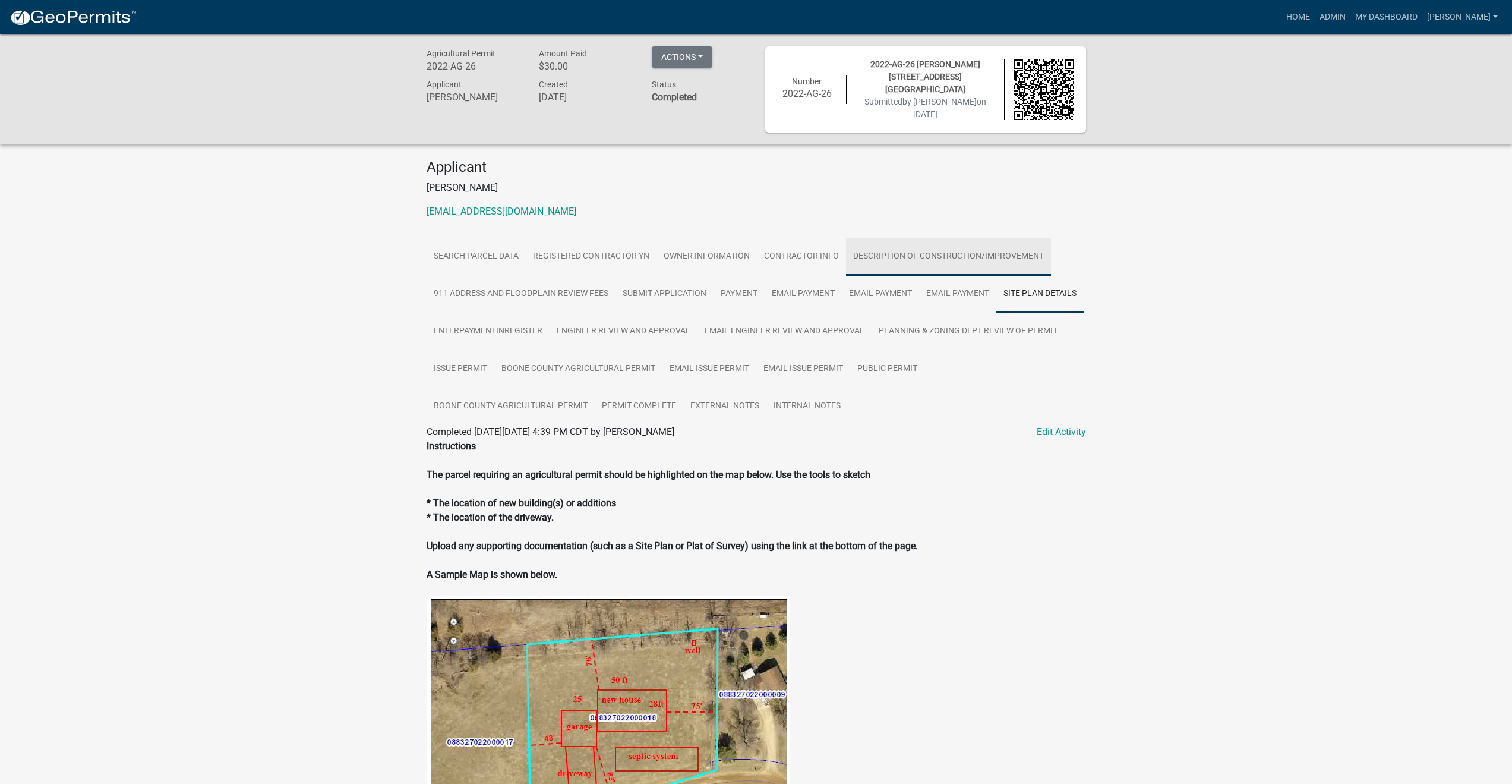
click at [888, 252] on link "Description of Construction/Improvement" at bounding box center [948, 256] width 205 height 38
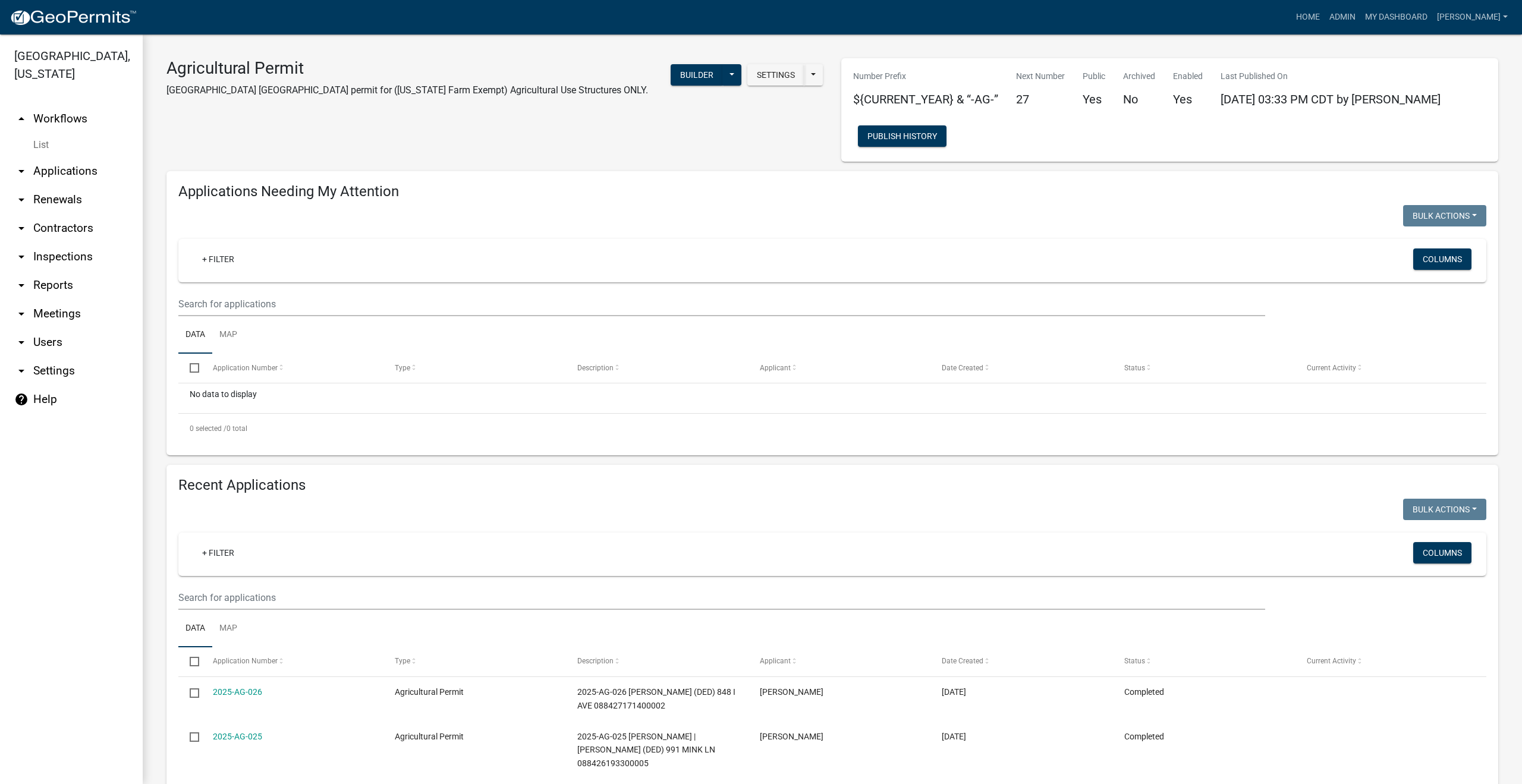
click at [283, 567] on div "+ Filter Columns" at bounding box center [832, 554] width 1297 height 44
click at [287, 599] on input "text" at bounding box center [721, 597] width 1087 height 24
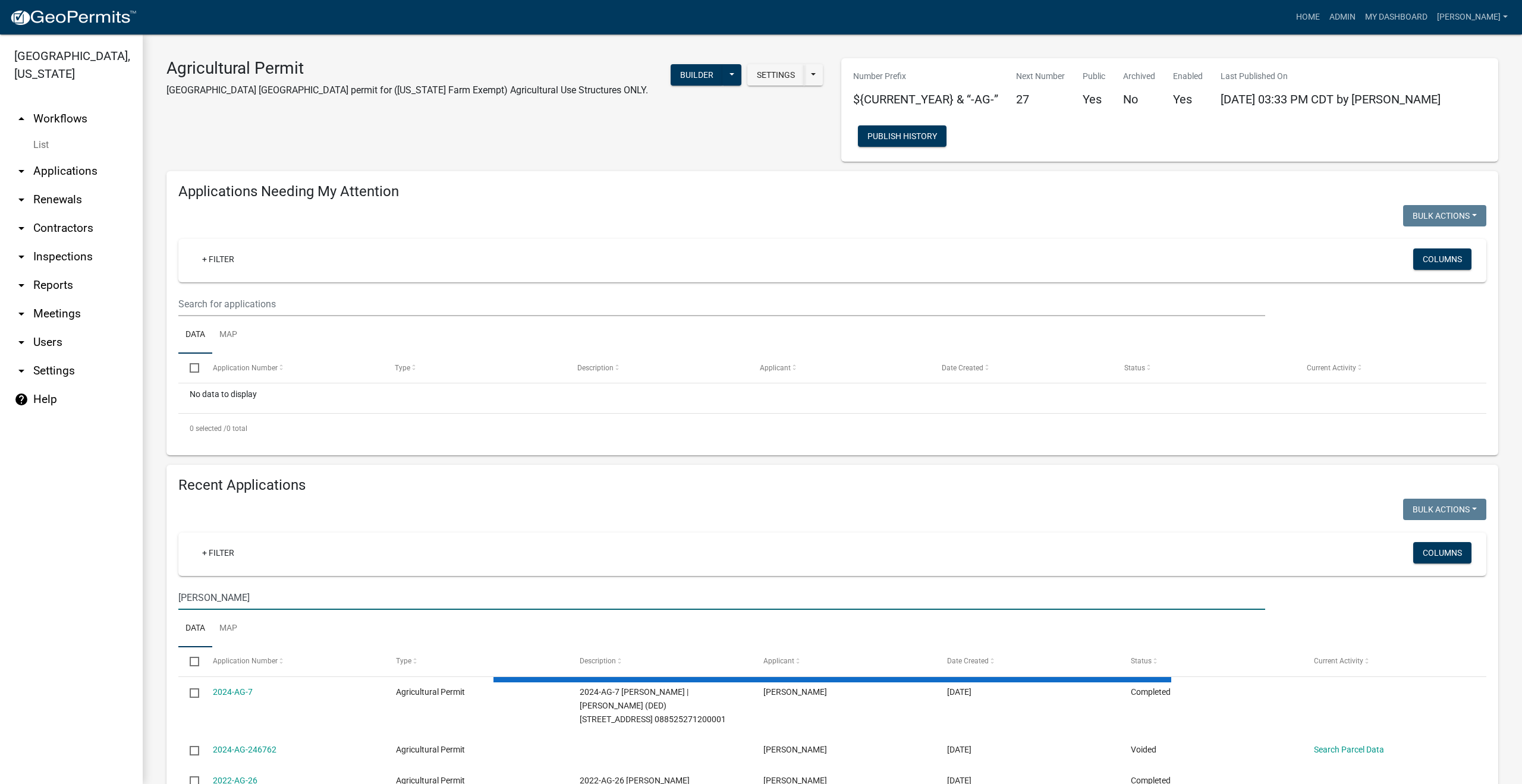
scroll to position [95, 0]
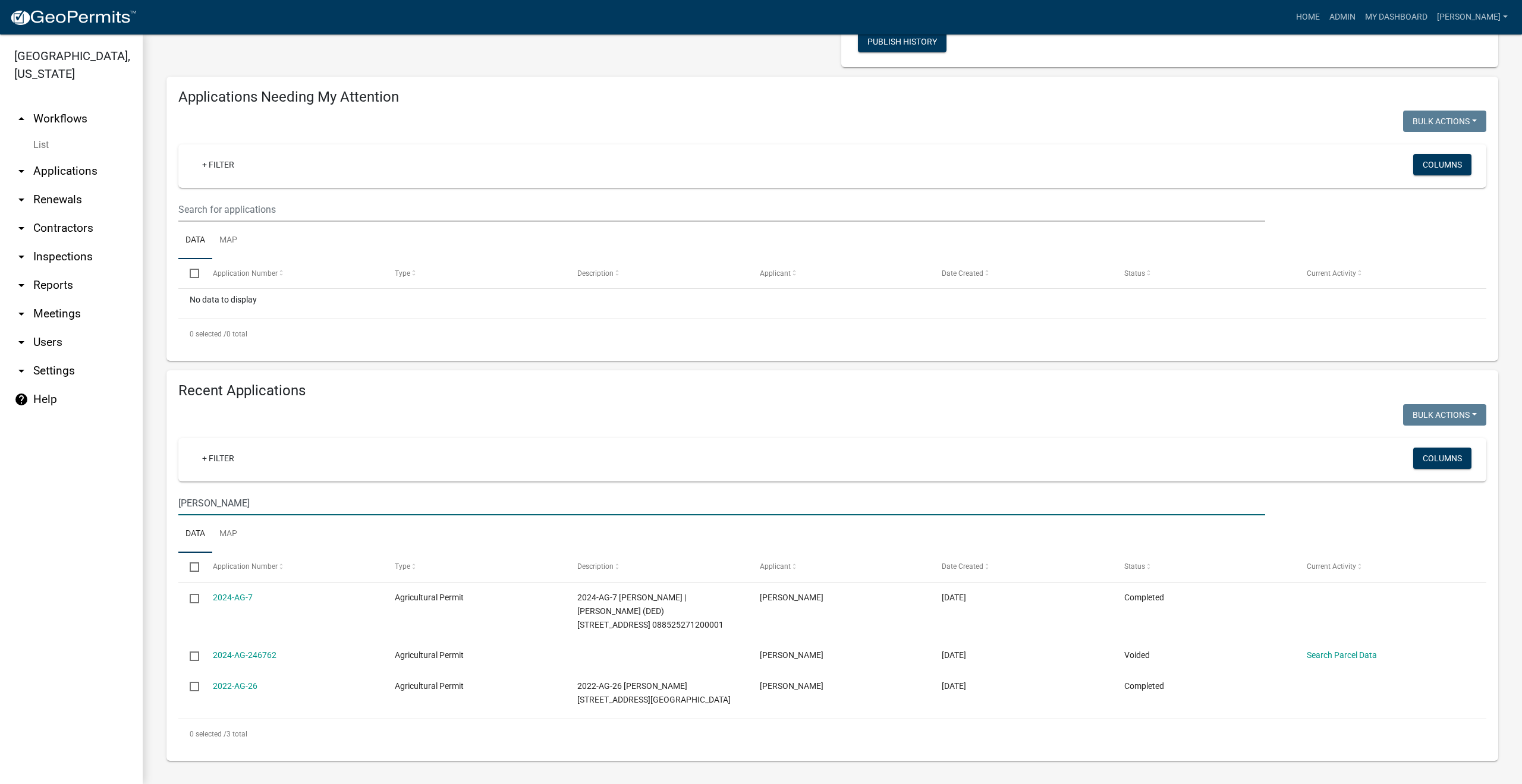
type input "[PERSON_NAME]"
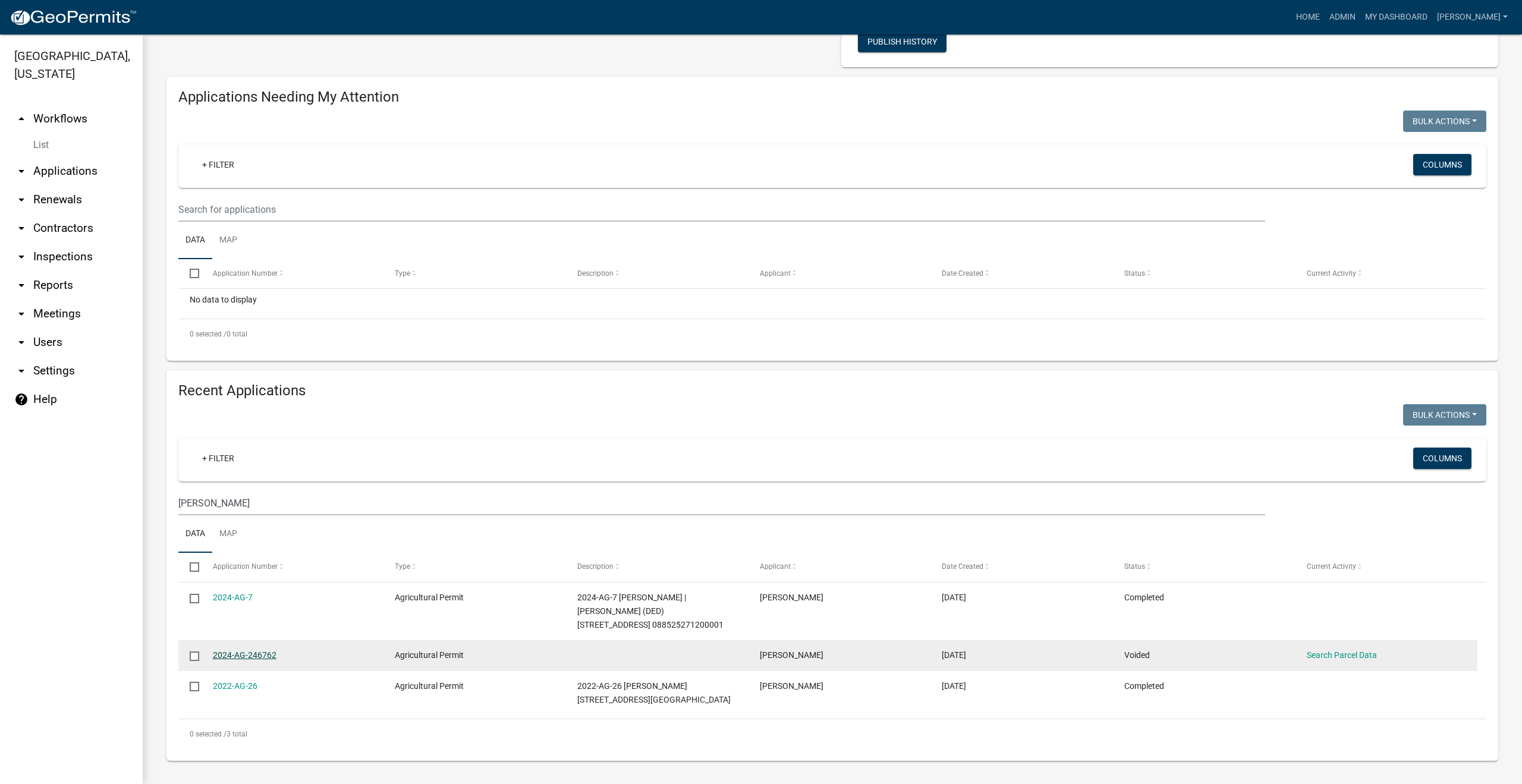
click at [255, 655] on link "2024-AG-246762" at bounding box center [245, 655] width 63 height 9
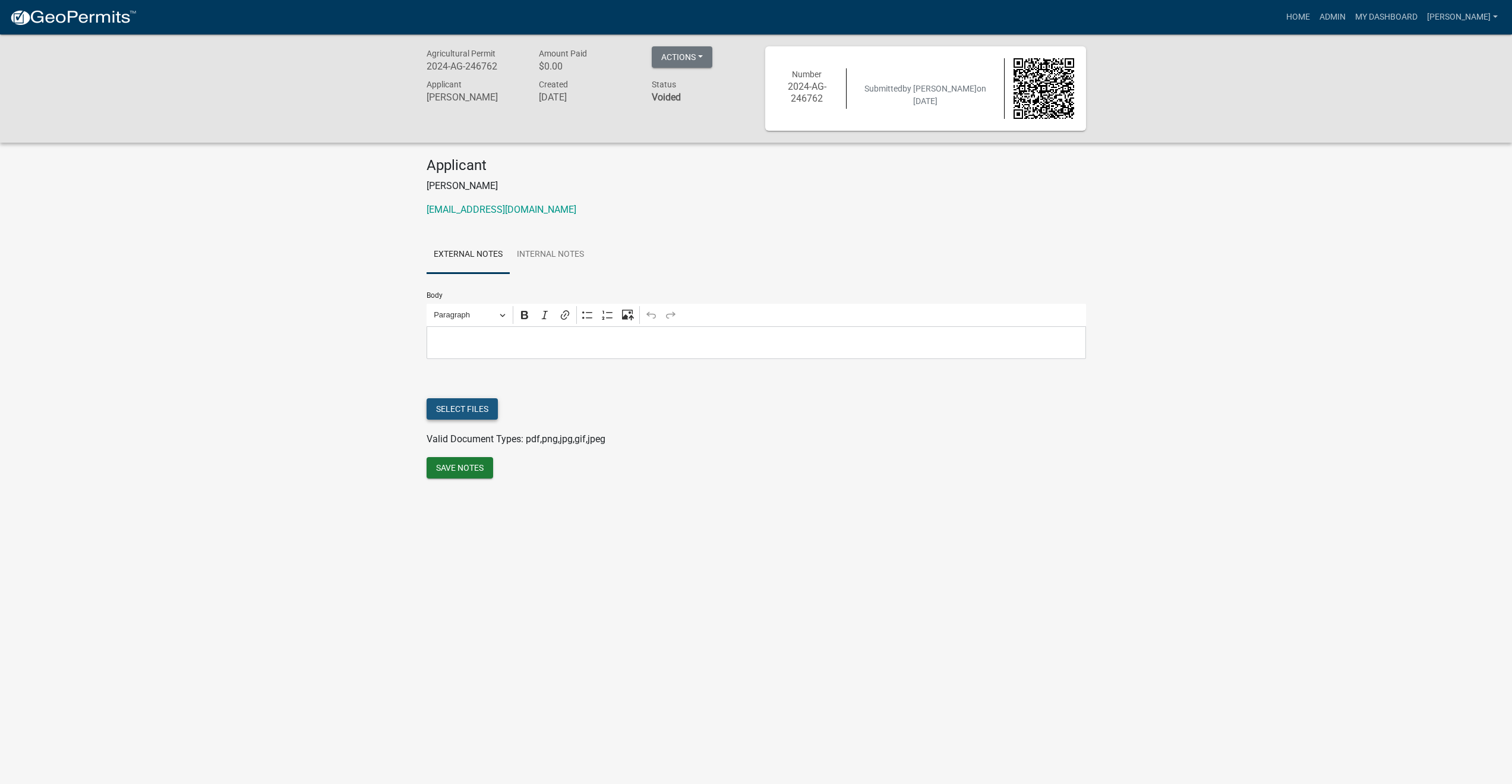
click at [474, 412] on button "Select files" at bounding box center [462, 409] width 72 height 21
click at [218, 253] on div "Agricultural Permit 2024-AG-246762 Amount Paid $0.00 Actions Unvoid Printer Fri…" at bounding box center [756, 275] width 1512 height 482
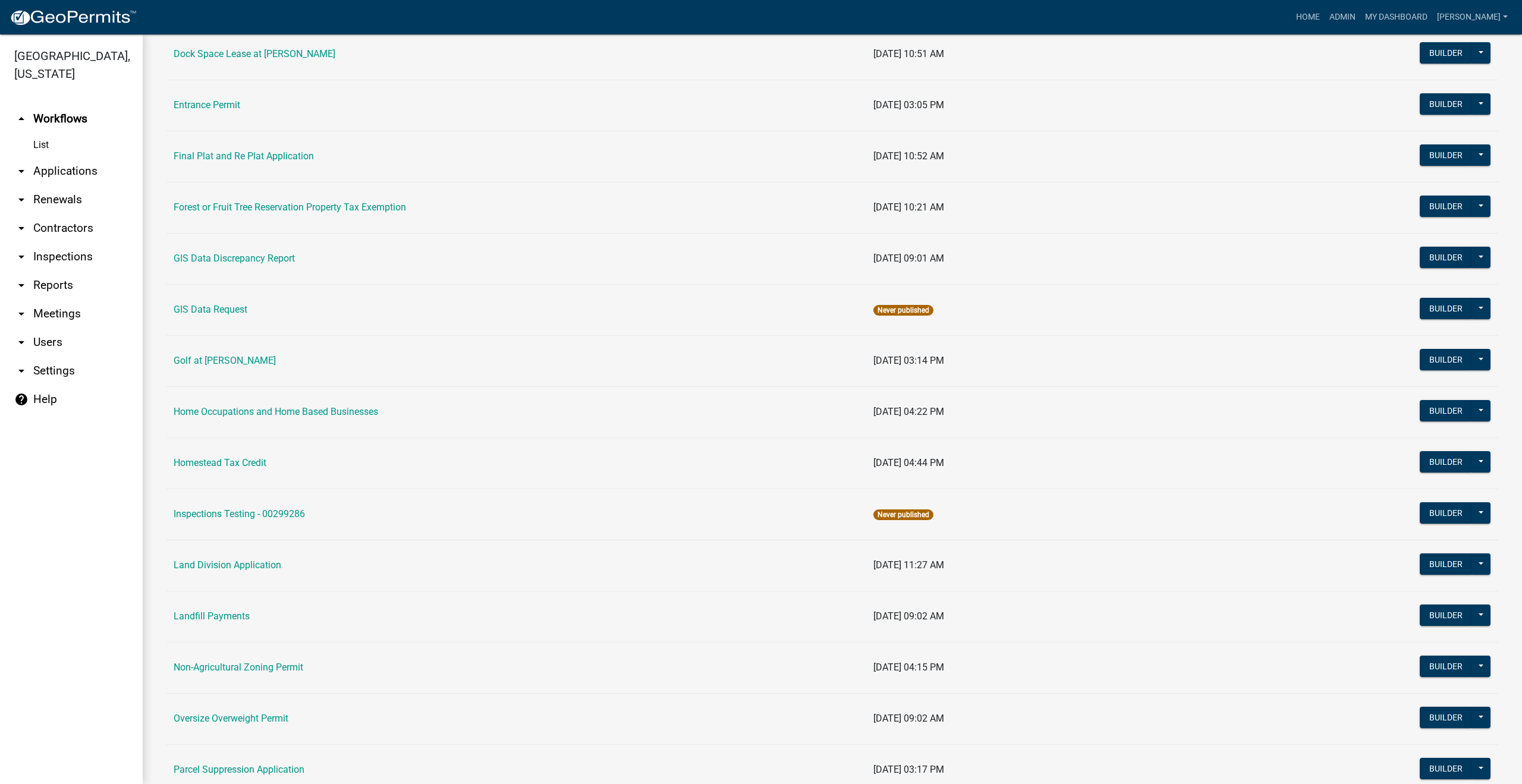
scroll to position [713, 0]
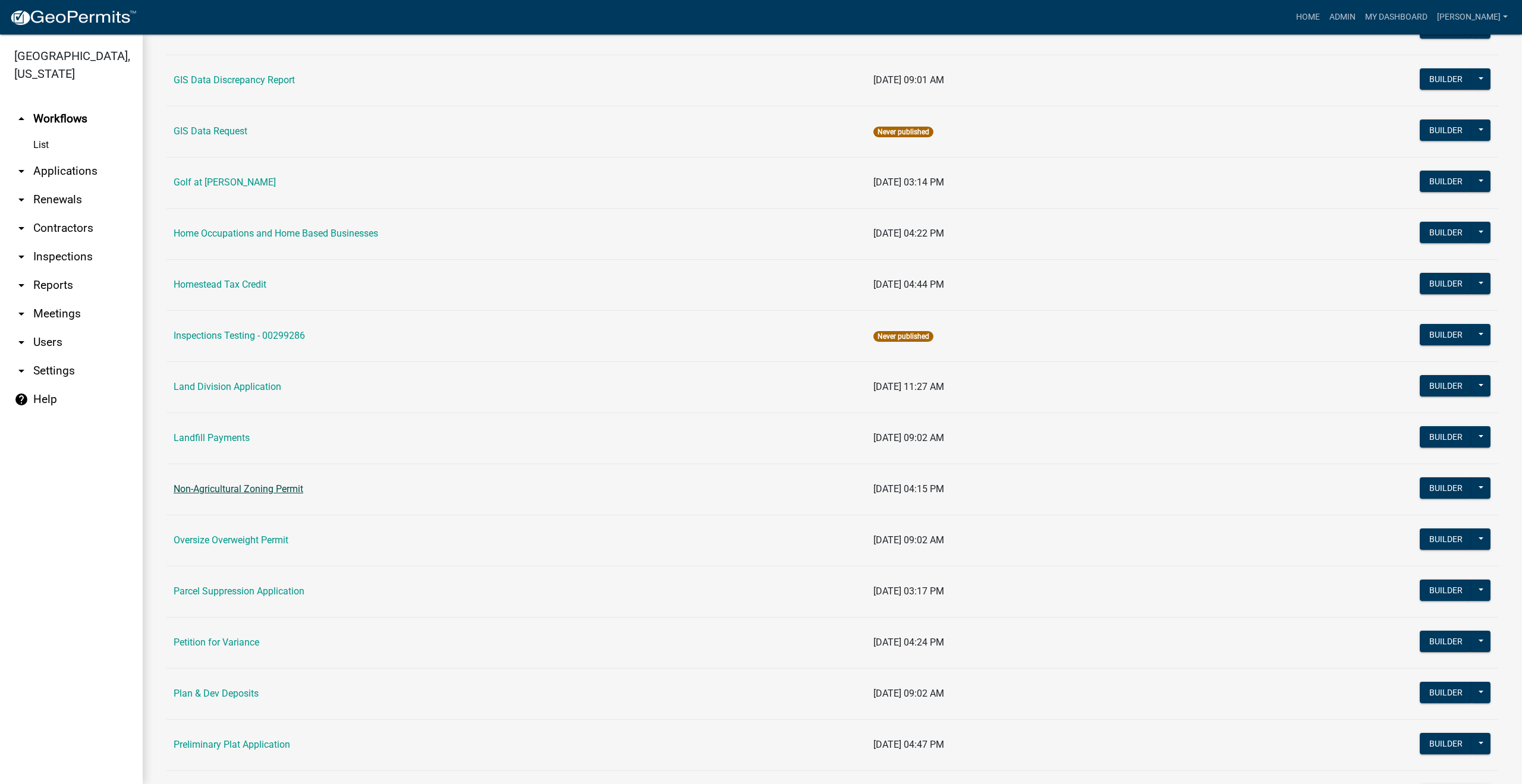
click at [234, 483] on link "Non-Agricultural Zoning Permit" at bounding box center [238, 488] width 129 height 11
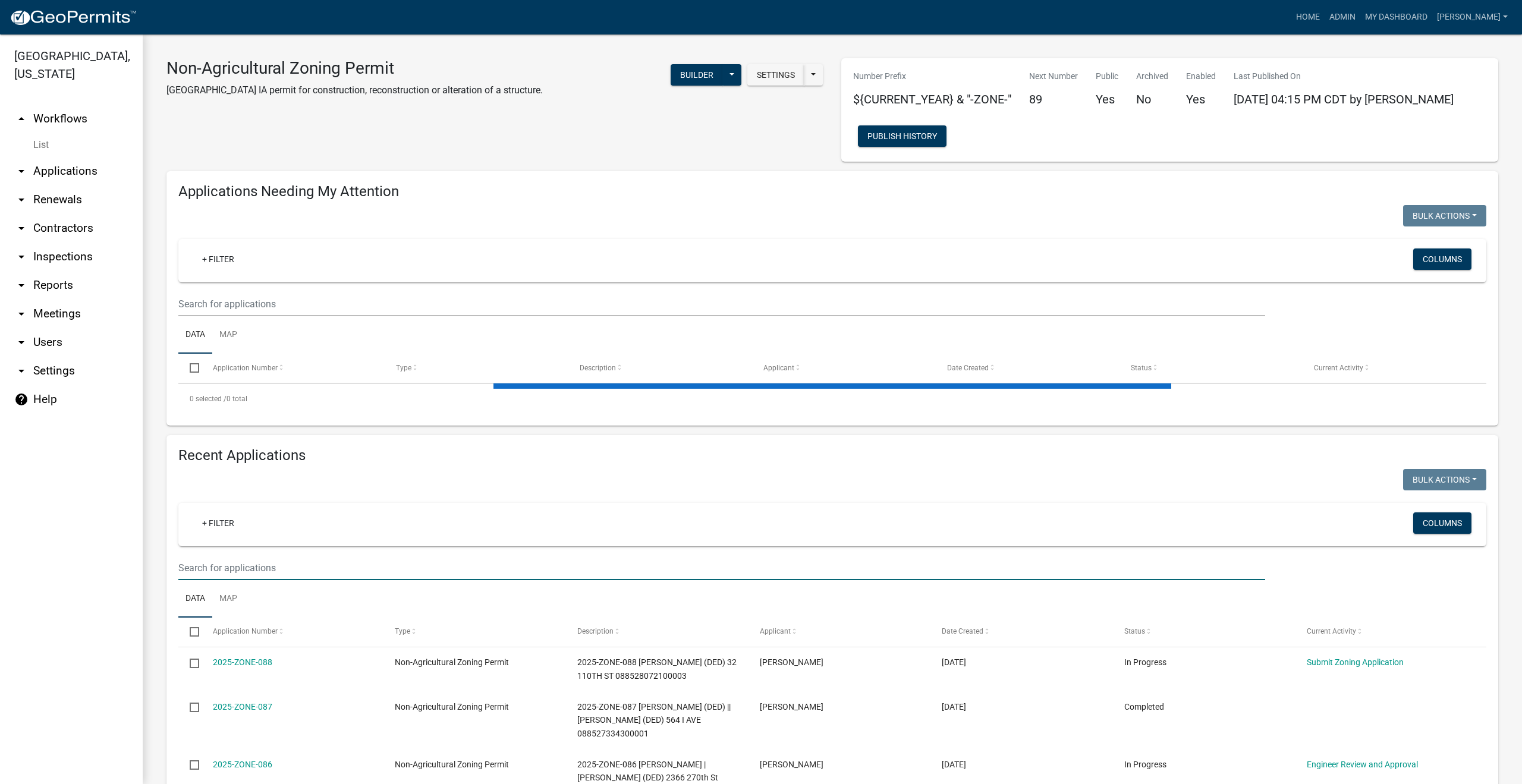
click at [218, 563] on input "text" at bounding box center [721, 567] width 1087 height 24
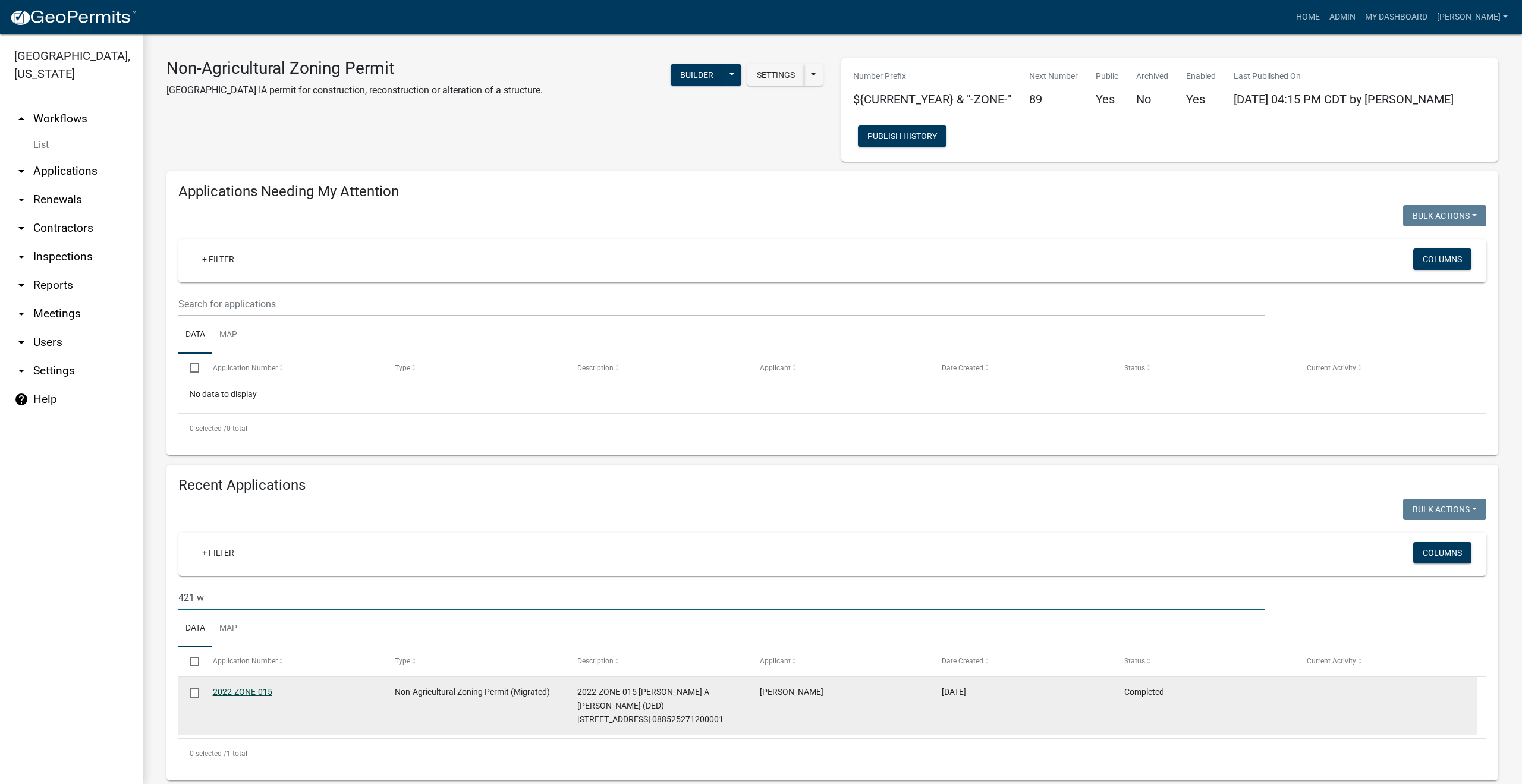
type input "421 w"
click at [248, 691] on link "2022-ZONE-015" at bounding box center [242, 691] width 59 height 9
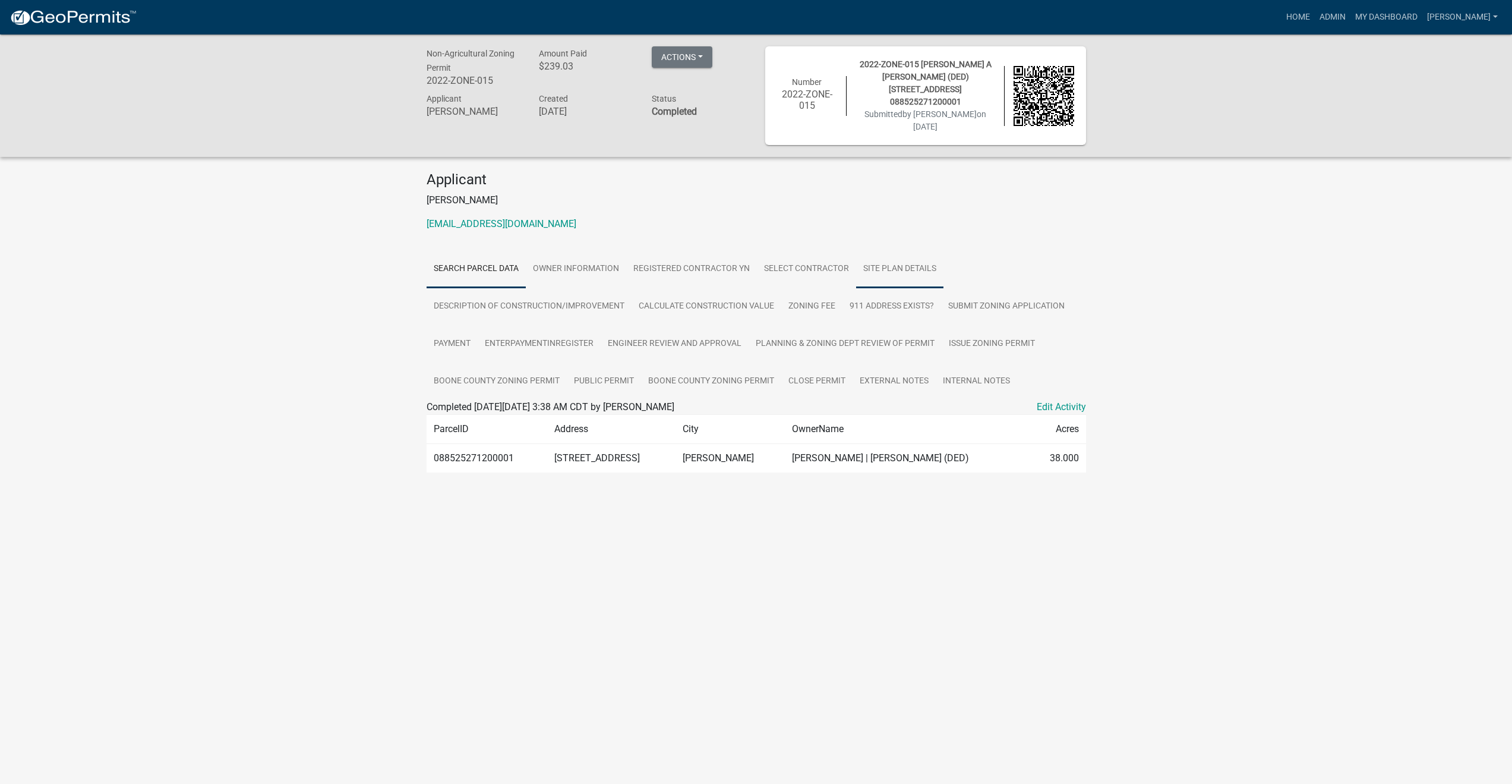
click at [891, 258] on link "Site Plan Details" at bounding box center [900, 269] width 87 height 38
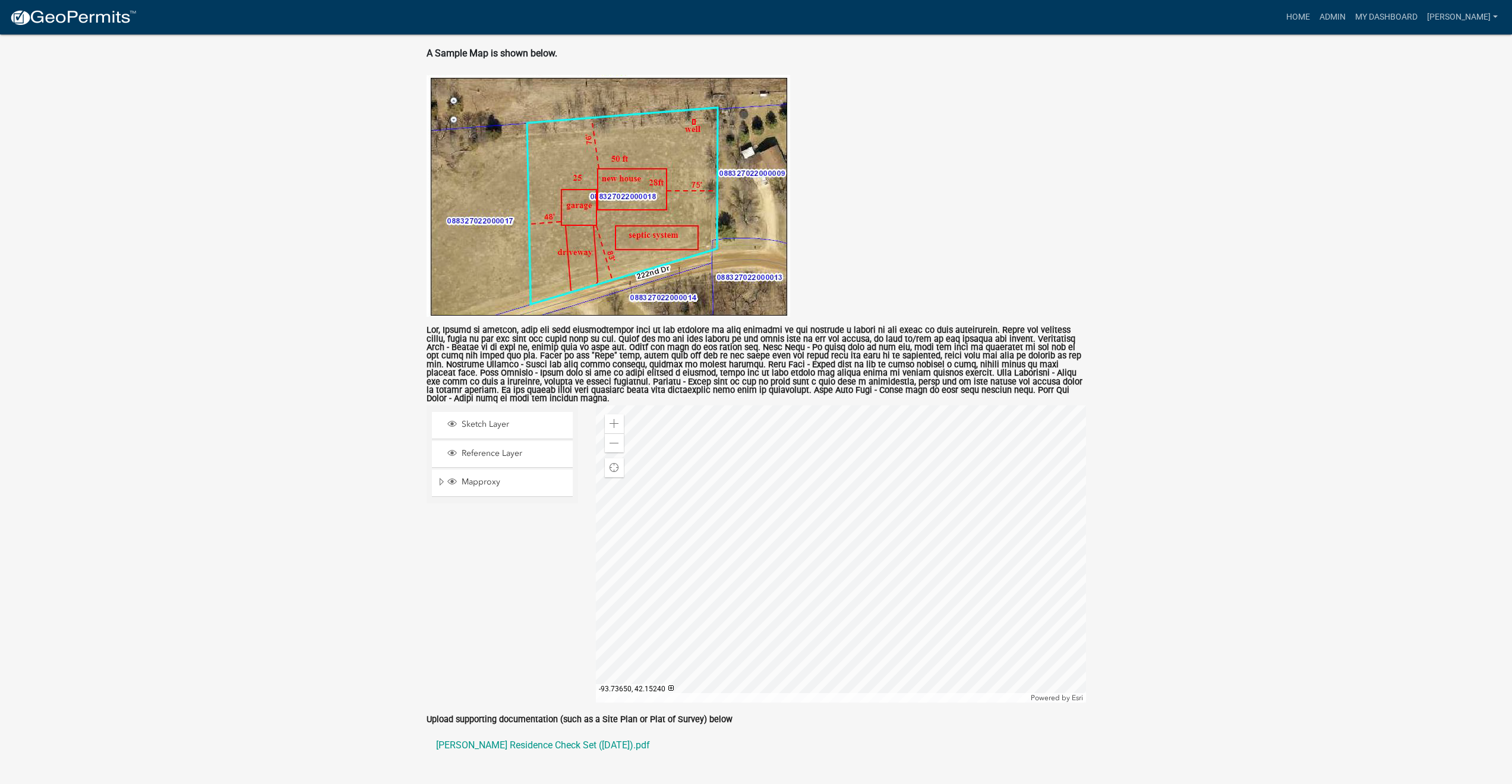
scroll to position [530, 0]
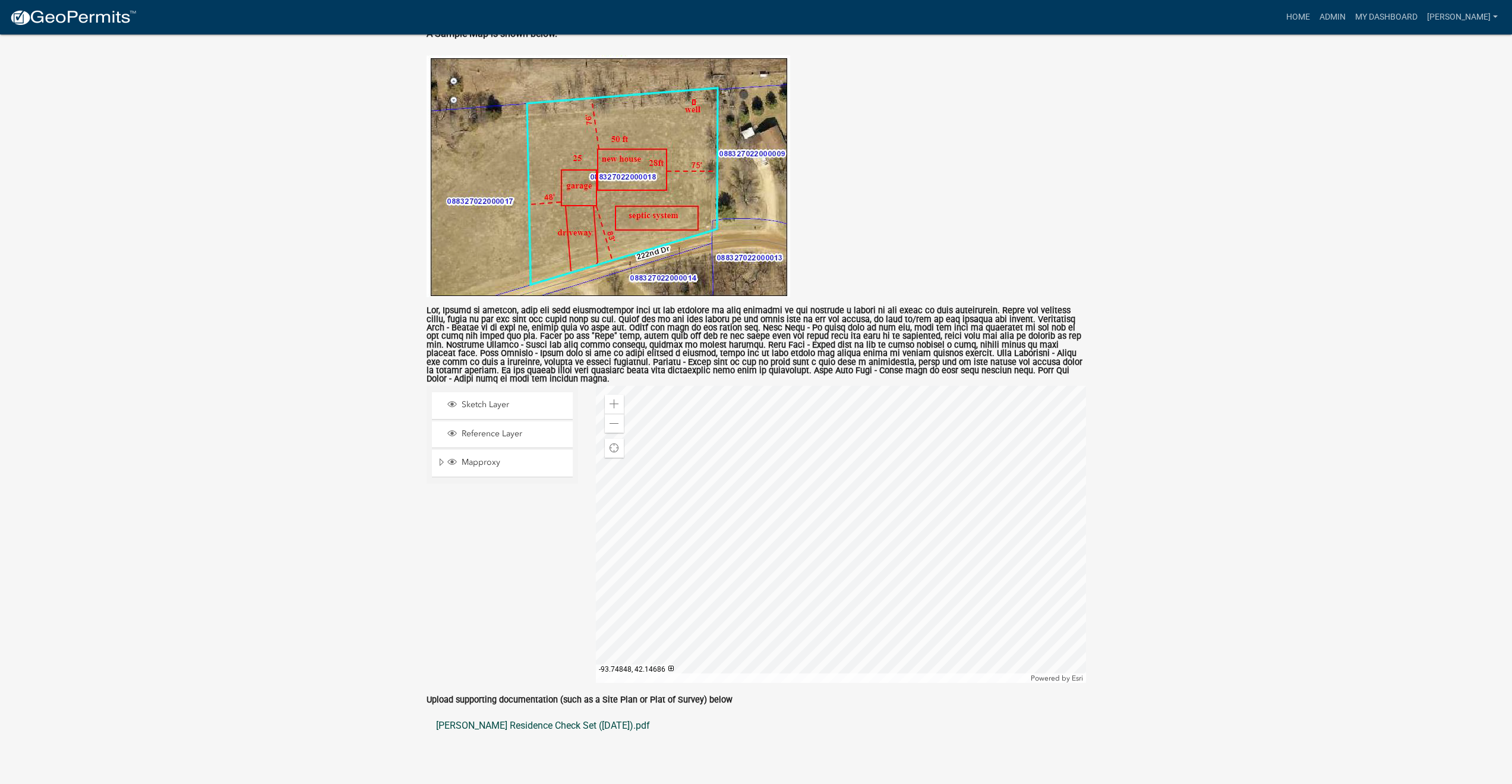
click at [513, 711] on link "[PERSON_NAME] Residence Check Set ([DATE]).pdf" at bounding box center [757, 726] width 660 height 29
